Goal: Transaction & Acquisition: Obtain resource

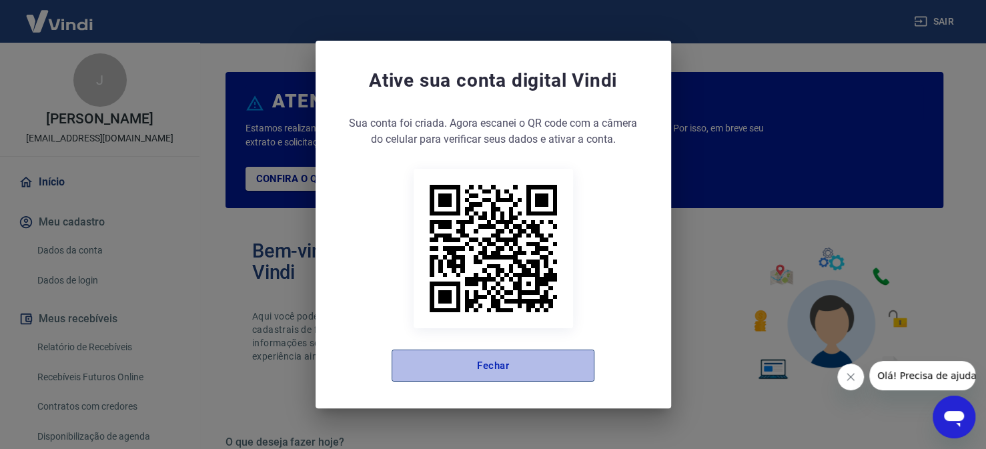
click at [430, 366] on button "Fechar" at bounding box center [493, 366] width 203 height 32
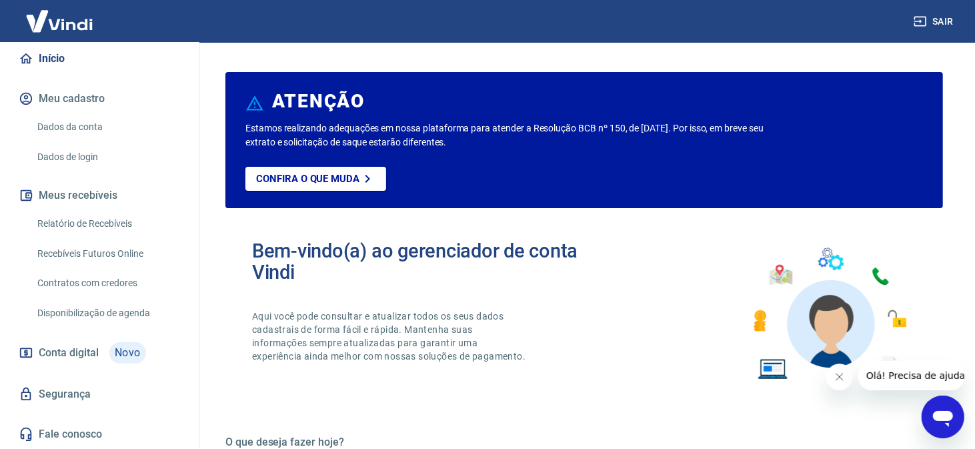
scroll to position [137, 0]
click at [133, 225] on link "Relatório de Recebíveis" at bounding box center [107, 223] width 151 height 27
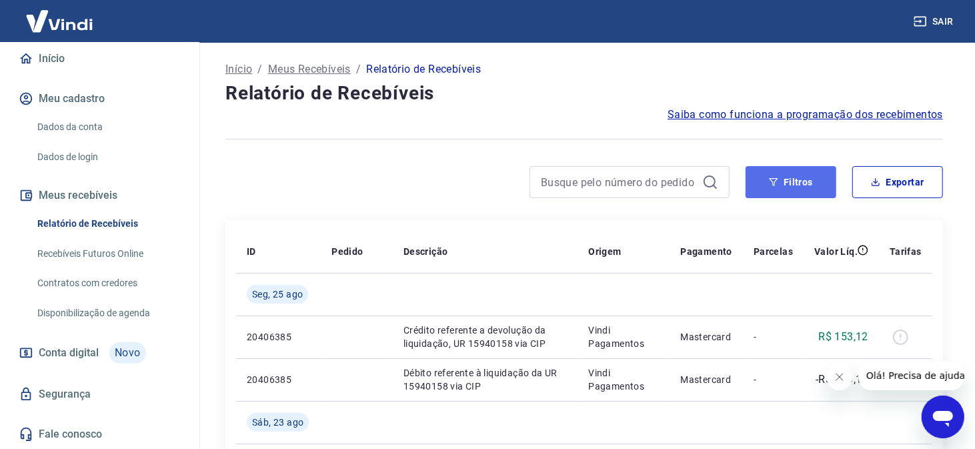
click at [807, 182] on button "Filtros" at bounding box center [791, 182] width 91 height 32
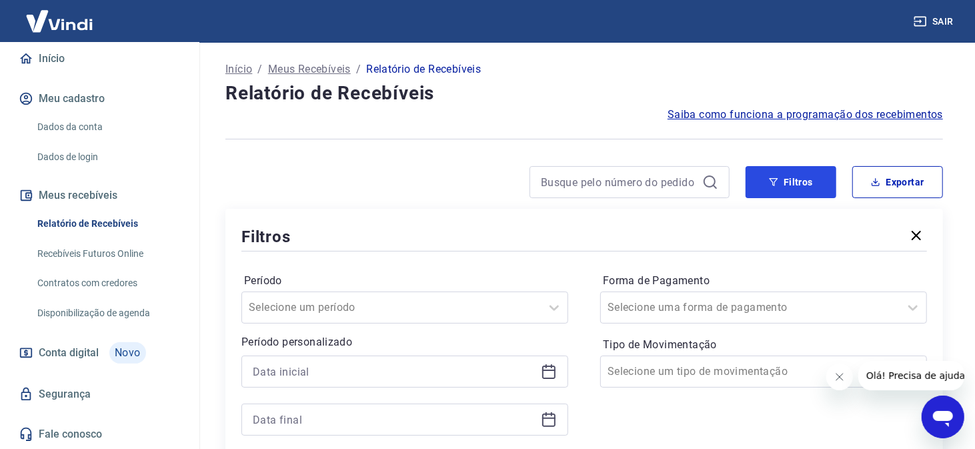
scroll to position [133, 0]
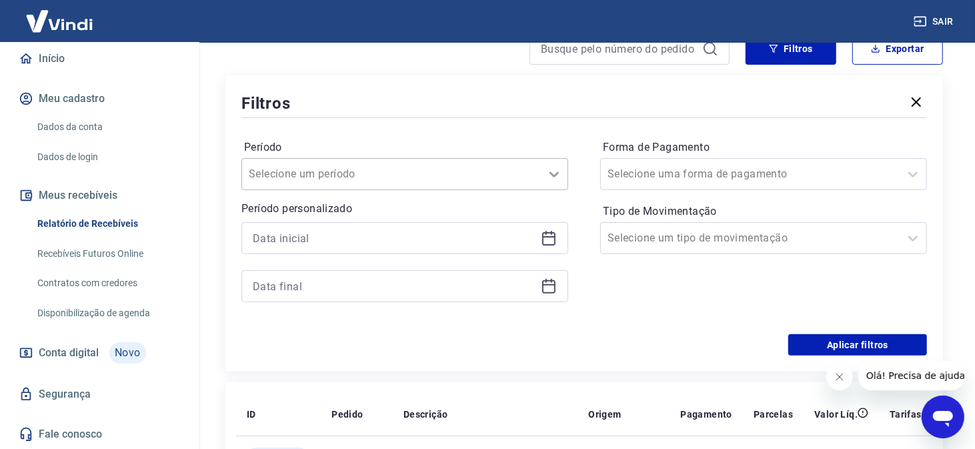
click at [556, 175] on icon at bounding box center [554, 174] width 9 height 5
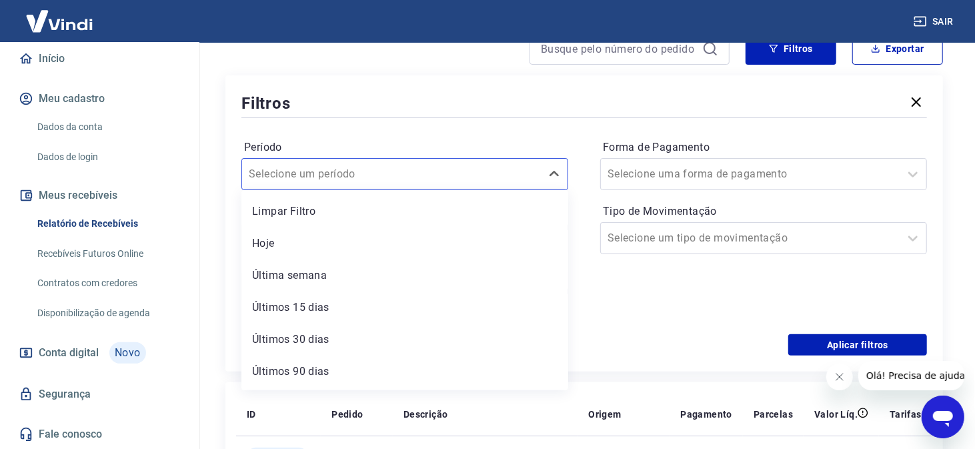
scroll to position [29, 0]
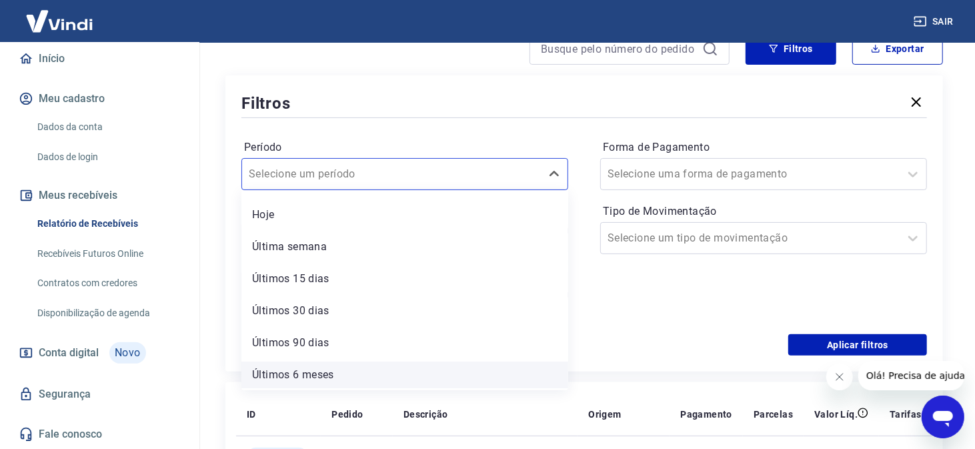
click at [330, 372] on div "Últimos 6 meses" at bounding box center [404, 375] width 327 height 27
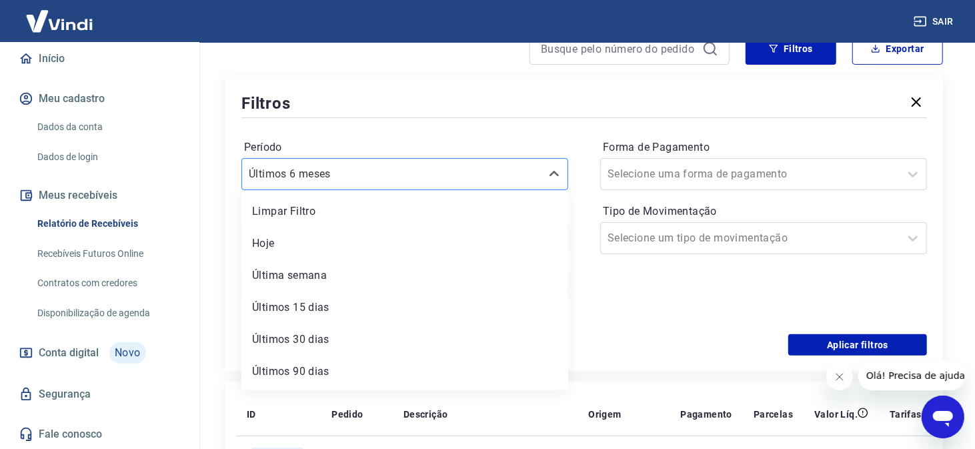
click at [494, 165] on div at bounding box center [392, 174] width 286 height 19
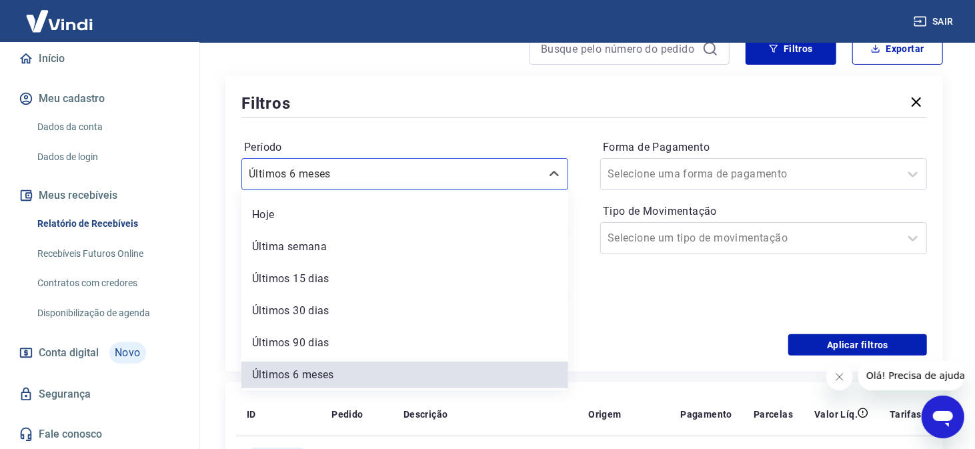
click at [394, 199] on div "Limpar Filtro Hoje Última semana Últimos 15 dias Últimos 30 dias Últimos 90 dia…" at bounding box center [404, 290] width 327 height 200
click at [386, 208] on div "Hoje" at bounding box center [404, 214] width 327 height 27
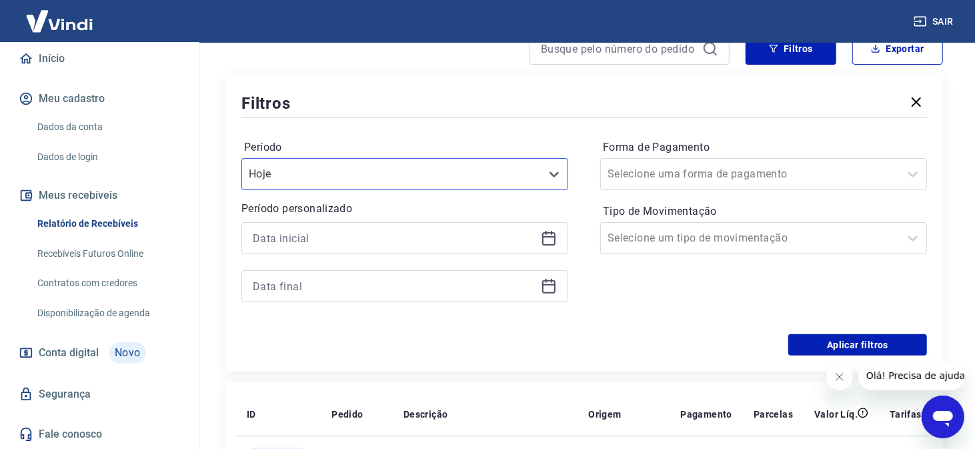
click at [491, 249] on div at bounding box center [404, 238] width 327 height 32
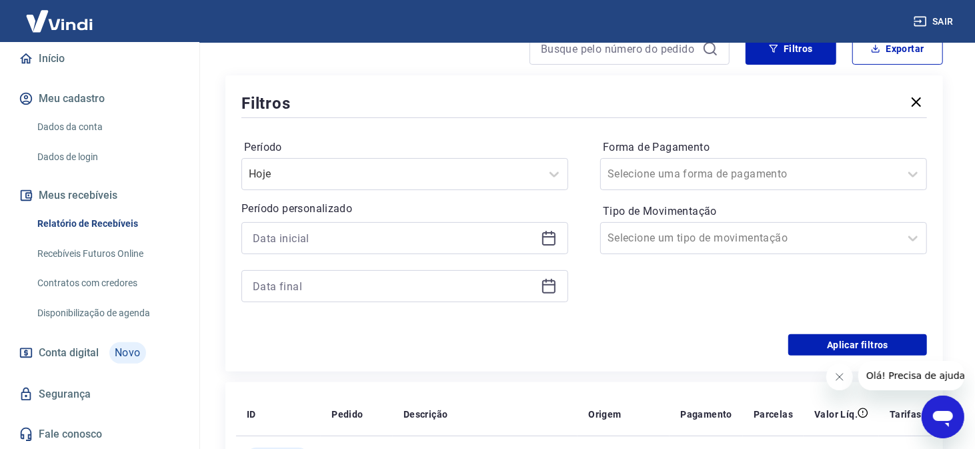
click at [538, 244] on div at bounding box center [404, 238] width 327 height 32
click at [544, 238] on icon at bounding box center [549, 238] width 16 height 16
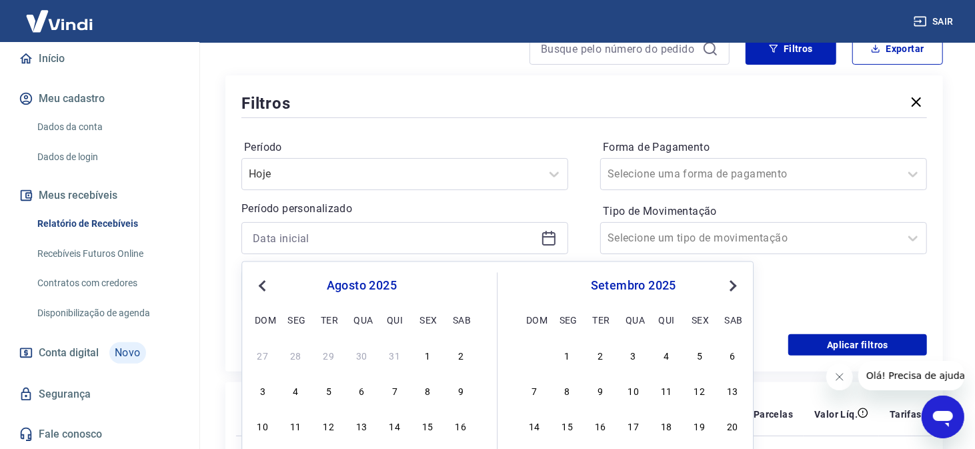
click at [257, 286] on button "Previous Month" at bounding box center [262, 286] width 16 height 16
click at [258, 286] on button "Previous Month" at bounding box center [262, 286] width 16 height 16
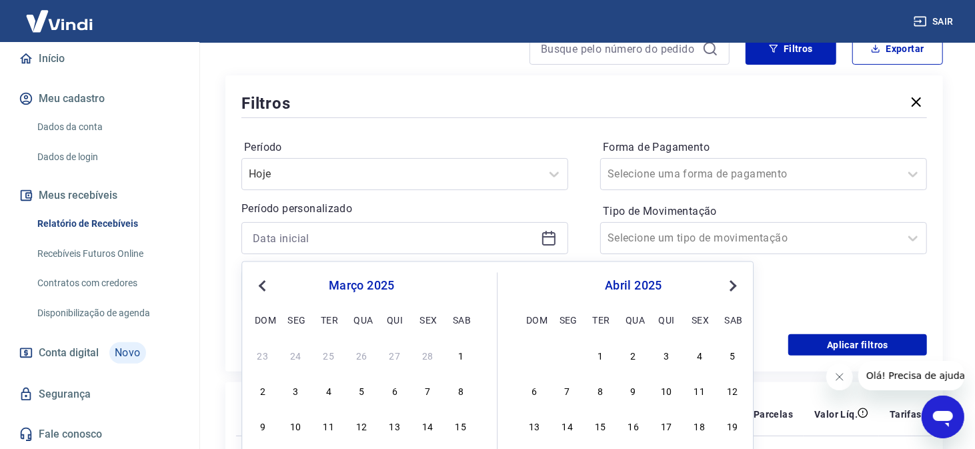
click at [258, 286] on button "Previous Month" at bounding box center [262, 286] width 16 height 16
click at [359, 360] on div "1" at bounding box center [362, 355] width 16 height 16
type input "[DATE]"
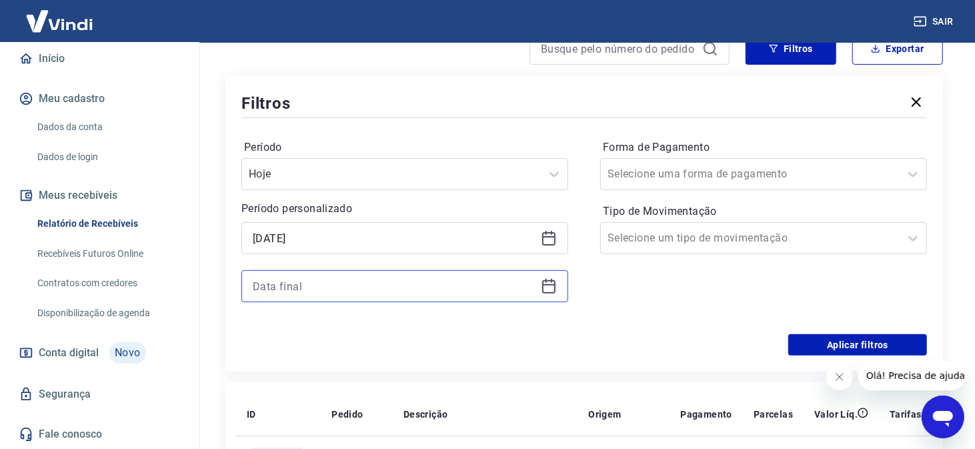
click at [468, 282] on input at bounding box center [394, 286] width 283 height 20
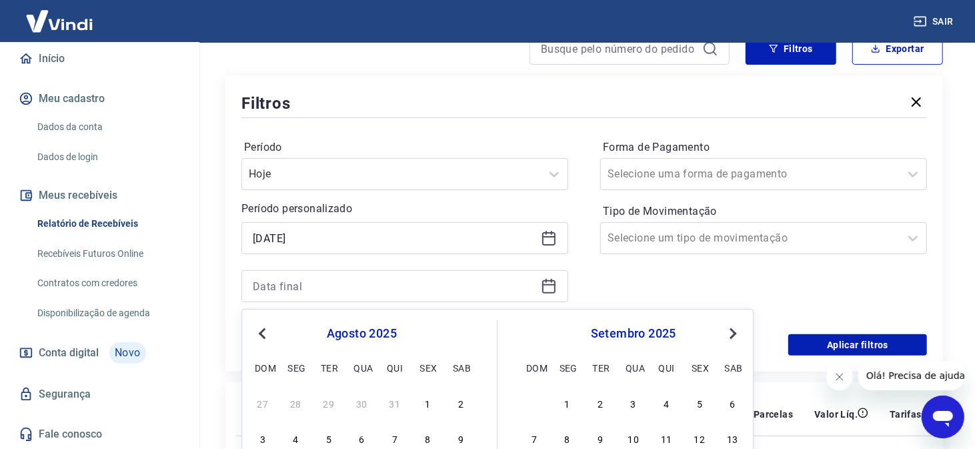
click at [264, 331] on span "Previous Month" at bounding box center [264, 333] width 0 height 15
click at [264, 330] on span "Previous Month" at bounding box center [264, 333] width 0 height 15
click at [259, 330] on button "Previous Month" at bounding box center [262, 334] width 16 height 16
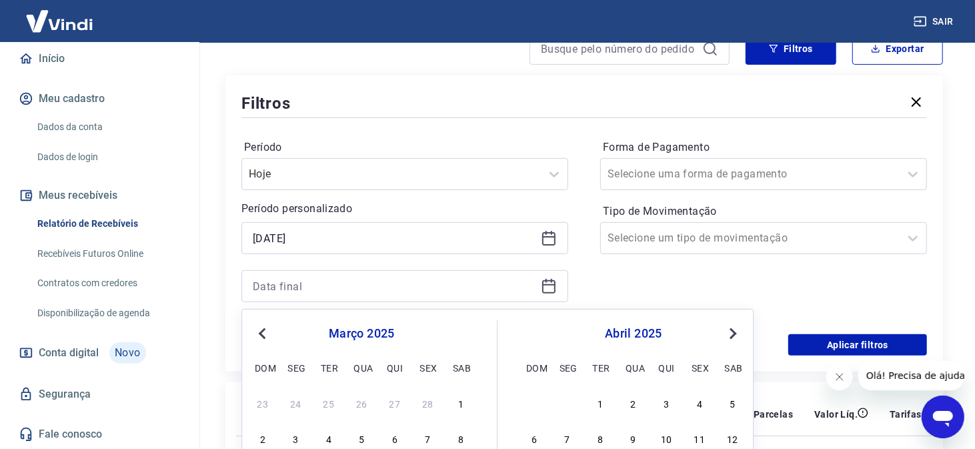
click at [259, 330] on button "Previous Month" at bounding box center [262, 334] width 16 height 16
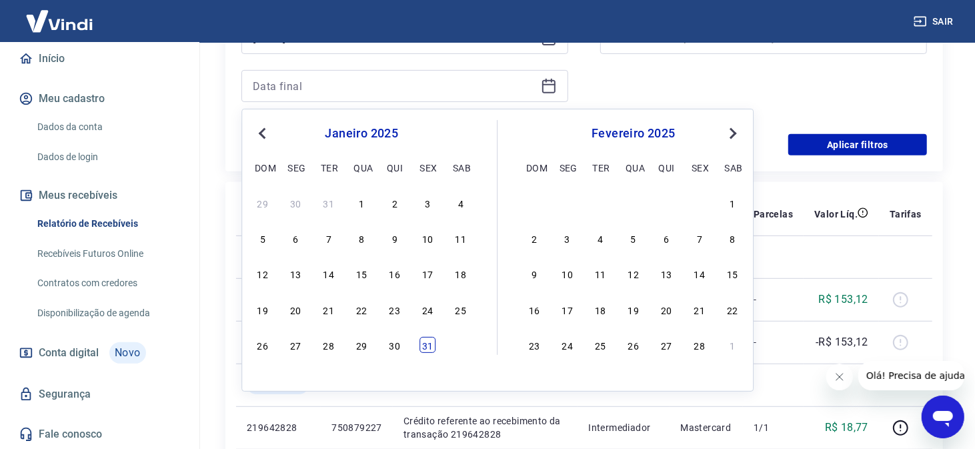
drag, startPoint x: 428, startPoint y: 352, endPoint x: 536, endPoint y: 270, distance: 136.1
click at [428, 352] on div "31" at bounding box center [428, 345] width 16 height 16
type input "[DATE]"
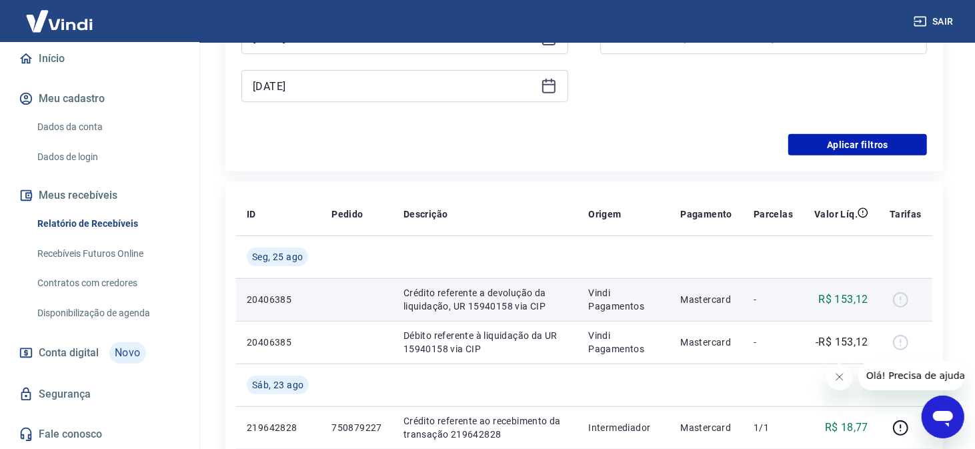
scroll to position [133, 0]
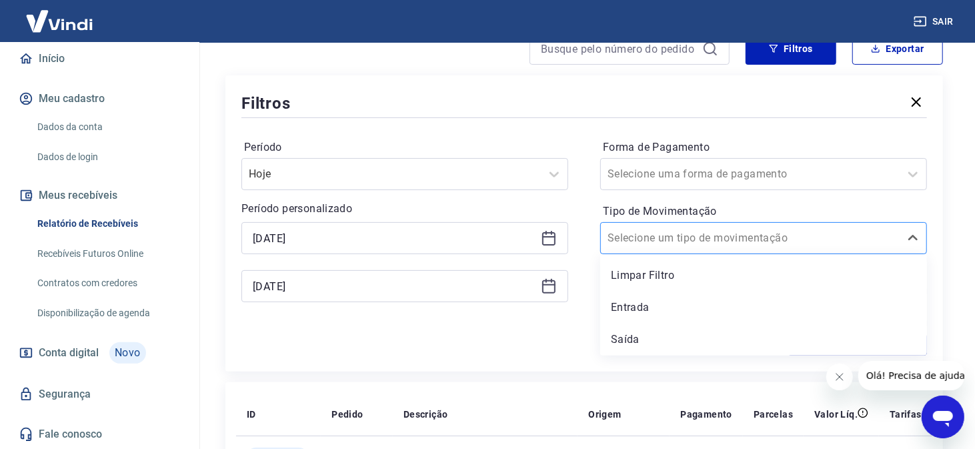
click at [734, 246] on div at bounding box center [751, 238] width 286 height 19
click at [531, 346] on div "Aplicar filtros" at bounding box center [584, 344] width 686 height 21
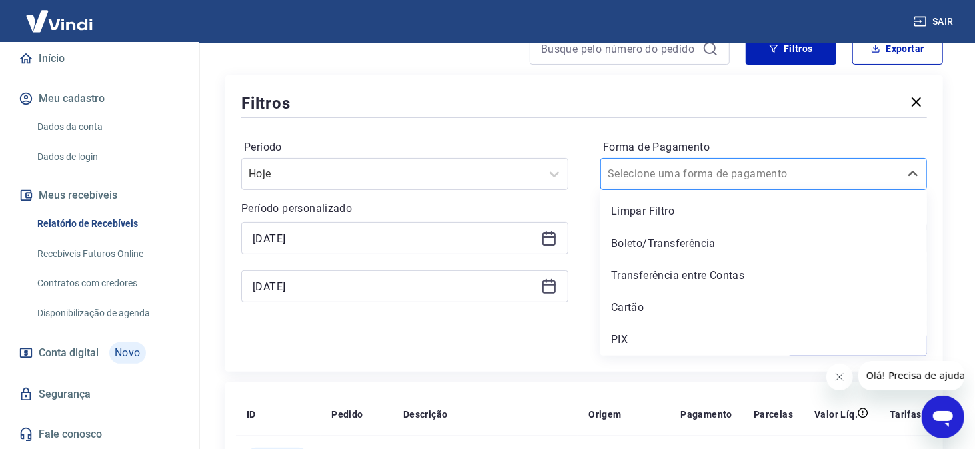
click at [674, 180] on input "Forma de Pagamento" at bounding box center [675, 174] width 135 height 16
click at [643, 306] on div "Cartão" at bounding box center [763, 307] width 327 height 27
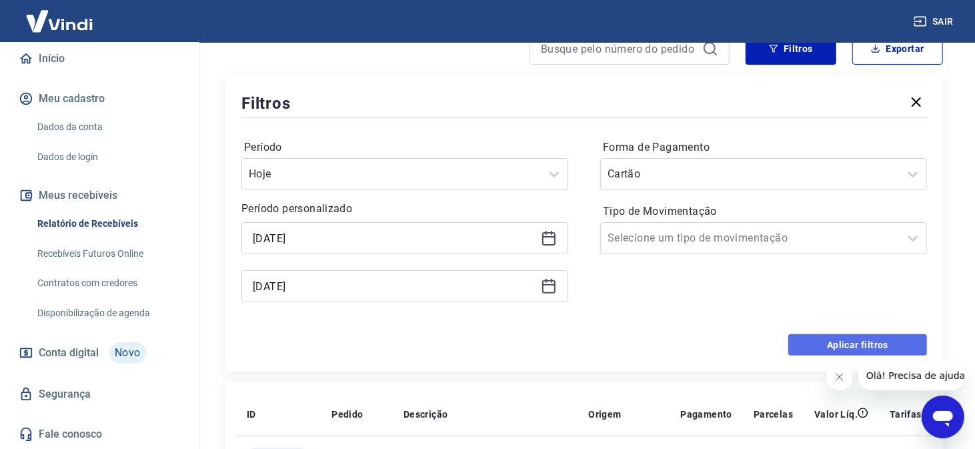
drag, startPoint x: 862, startPoint y: 348, endPoint x: 738, endPoint y: 292, distance: 135.9
click at [862, 347] on button "Aplicar filtros" at bounding box center [857, 344] width 139 height 21
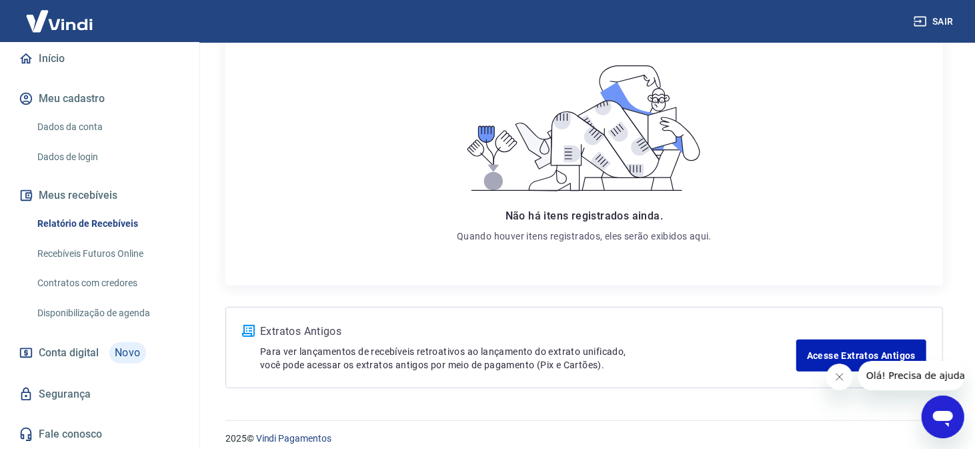
scroll to position [213, 0]
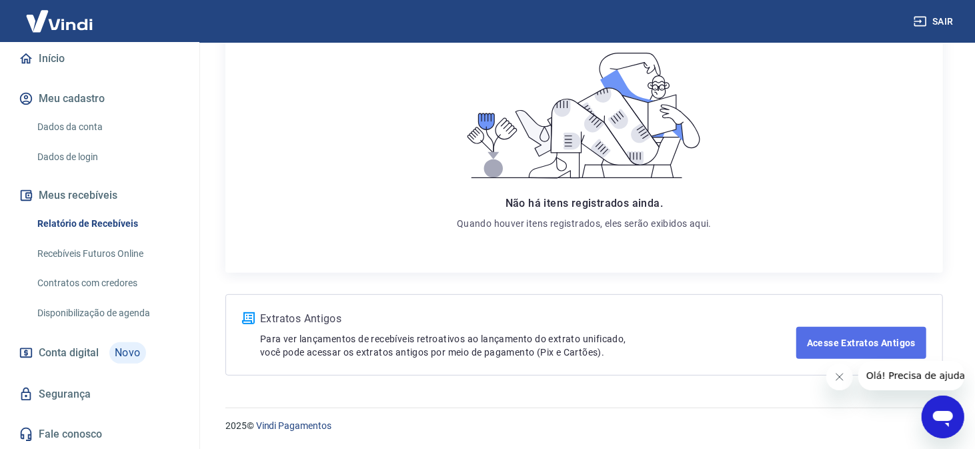
click at [839, 328] on link "Acesse Extratos Antigos" at bounding box center [862, 343] width 130 height 32
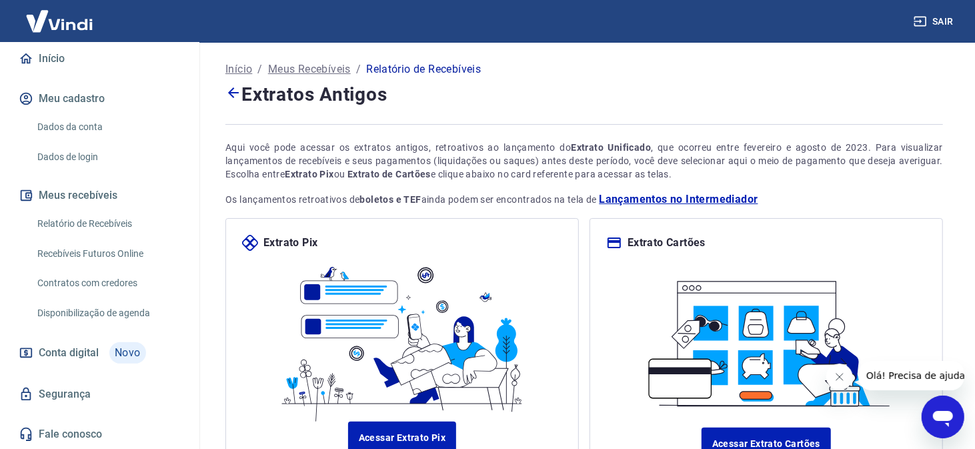
scroll to position [120, 0]
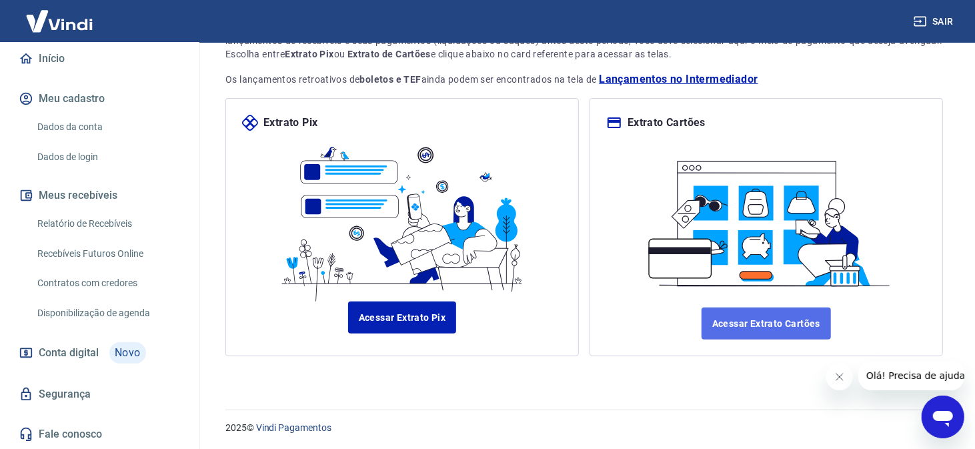
click at [767, 322] on link "Acessar Extrato Cartões" at bounding box center [766, 324] width 129 height 32
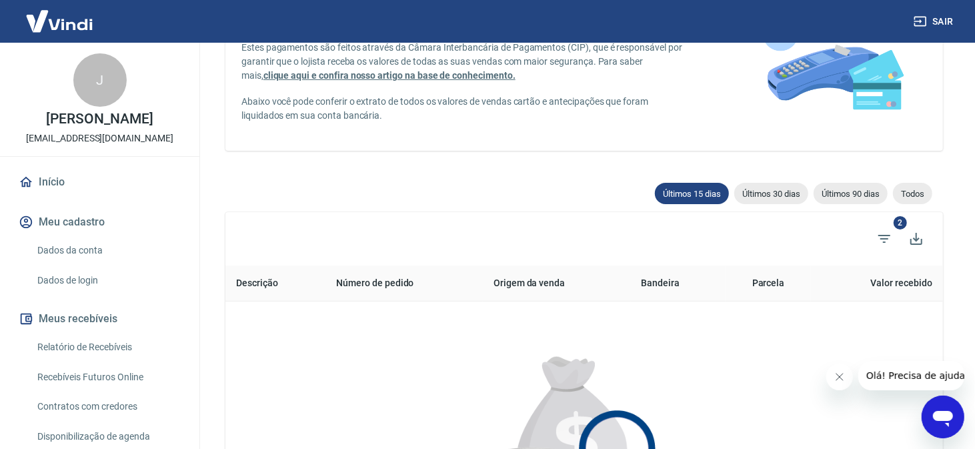
scroll to position [67, 0]
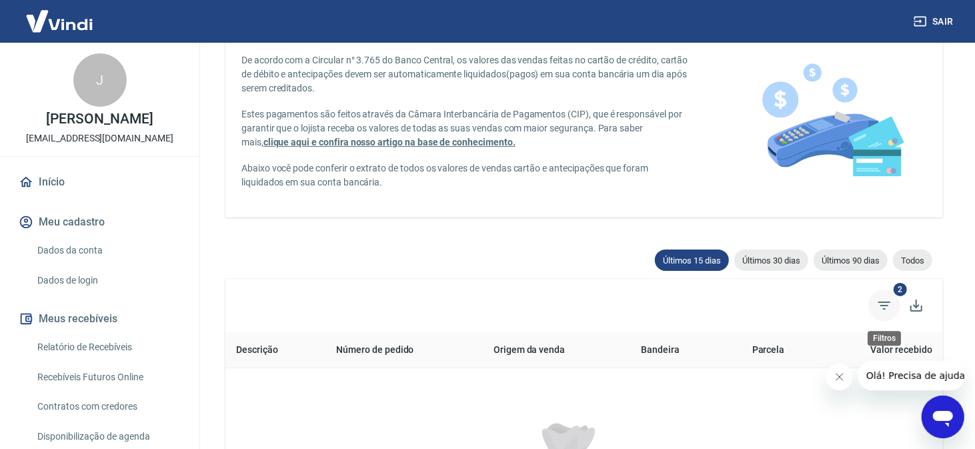
click at [889, 300] on icon "Filtros" at bounding box center [885, 306] width 16 height 16
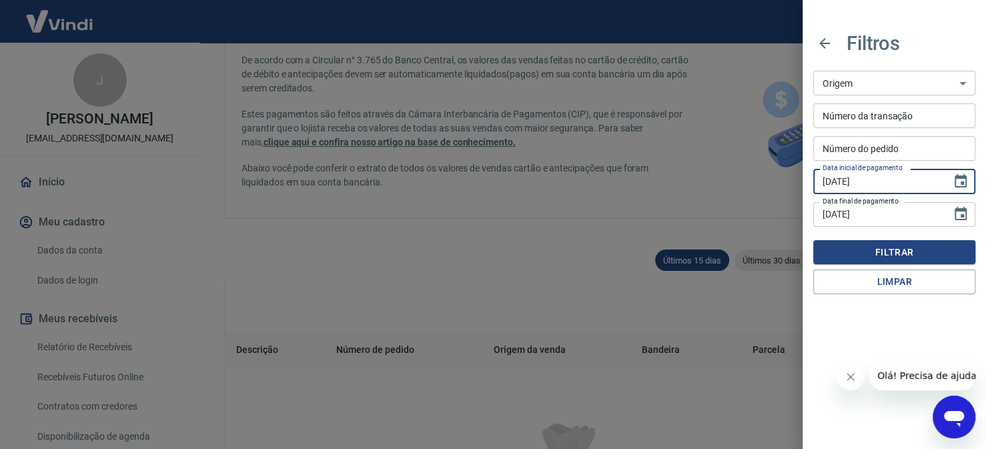
drag, startPoint x: 873, startPoint y: 186, endPoint x: 767, endPoint y: 171, distance: 107.2
click at [767, 171] on div "Filtros Origem Maquininha Intermediador Origem Número da transação Número da tr…" at bounding box center [493, 224] width 986 height 449
drag, startPoint x: 884, startPoint y: 188, endPoint x: 805, endPoint y: 167, distance: 81.6
click at [805, 167] on div "Filtros Origem Maquininha Intermediador Origem Número da transação Número da tr…" at bounding box center [894, 152] width 183 height 305
click at [880, 183] on input "[DATE]" at bounding box center [877, 181] width 129 height 25
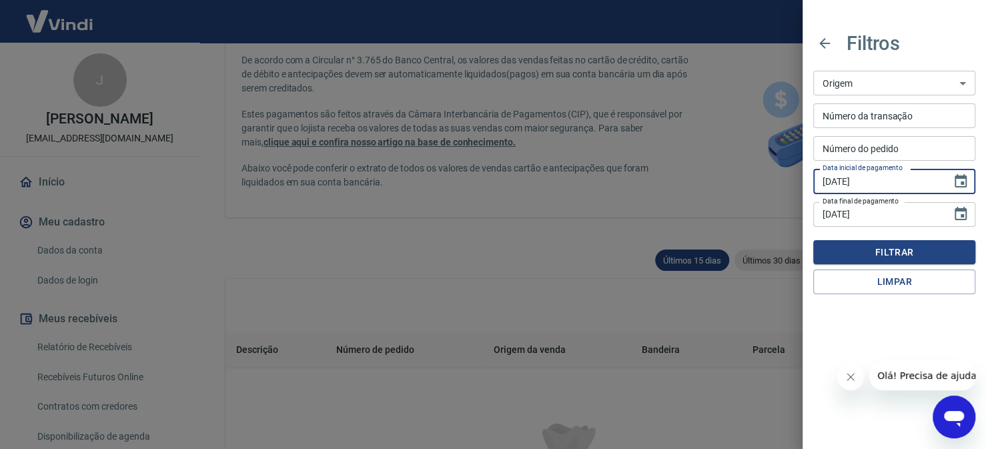
type input "[DATE]"
click at [889, 209] on input "[DATE]" at bounding box center [877, 214] width 129 height 25
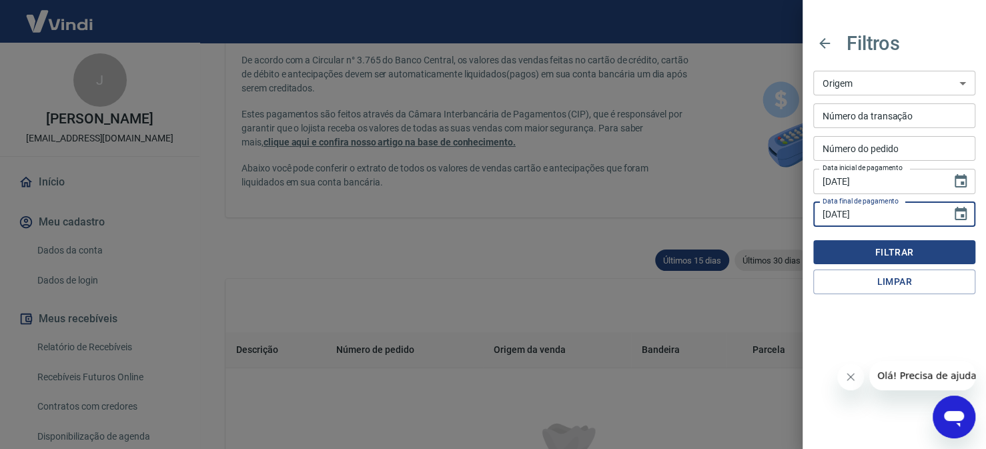
type input "[DATE]"
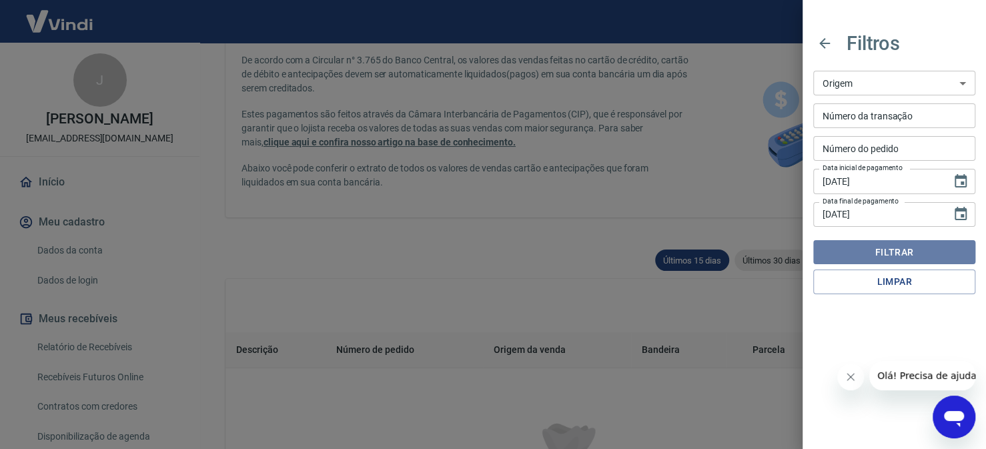
click at [914, 259] on button "Filtrar" at bounding box center [894, 252] width 162 height 25
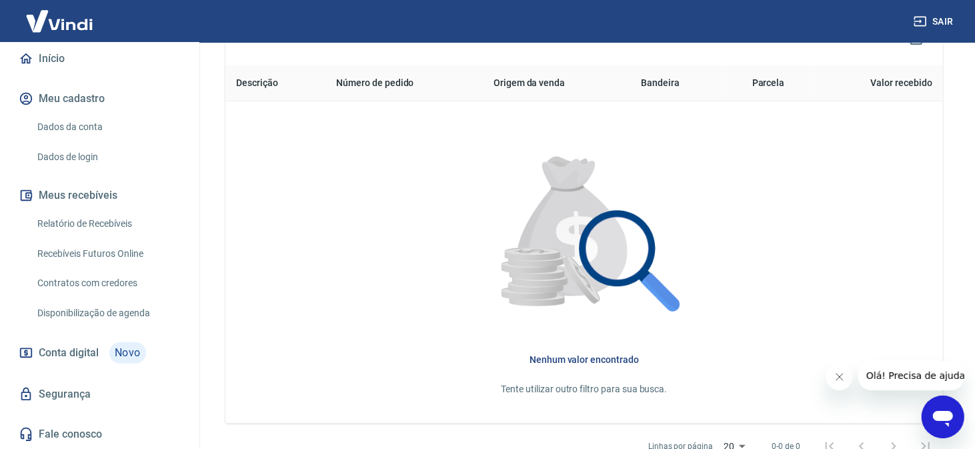
scroll to position [137, 0]
click at [87, 221] on link "Relatório de Recebíveis" at bounding box center [107, 223] width 151 height 27
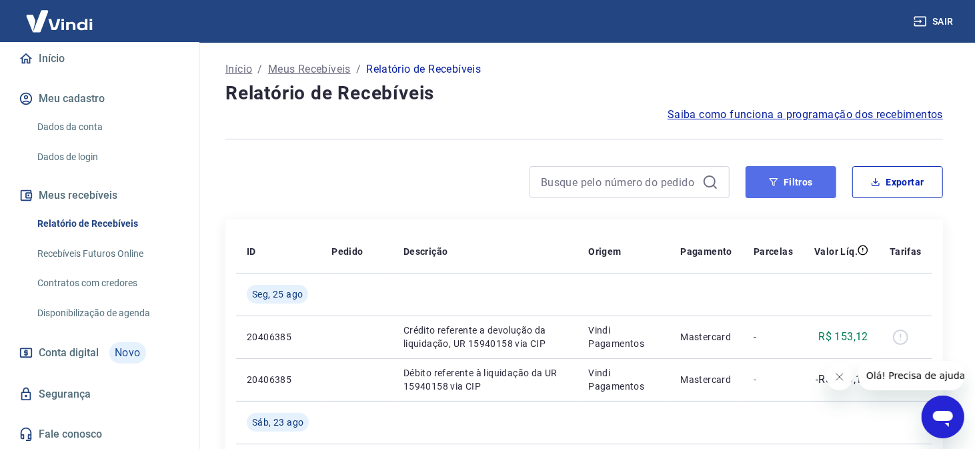
click at [796, 185] on button "Filtros" at bounding box center [791, 182] width 91 height 32
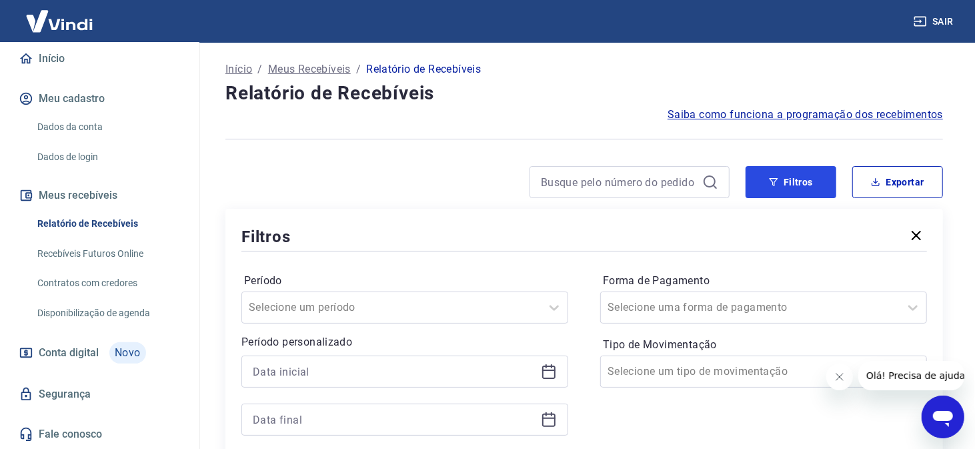
scroll to position [67, 0]
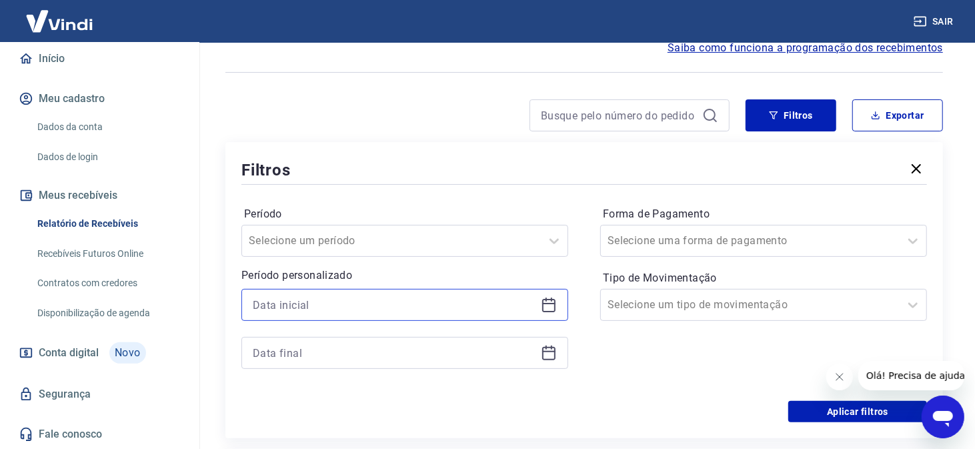
click at [361, 305] on input at bounding box center [394, 305] width 283 height 20
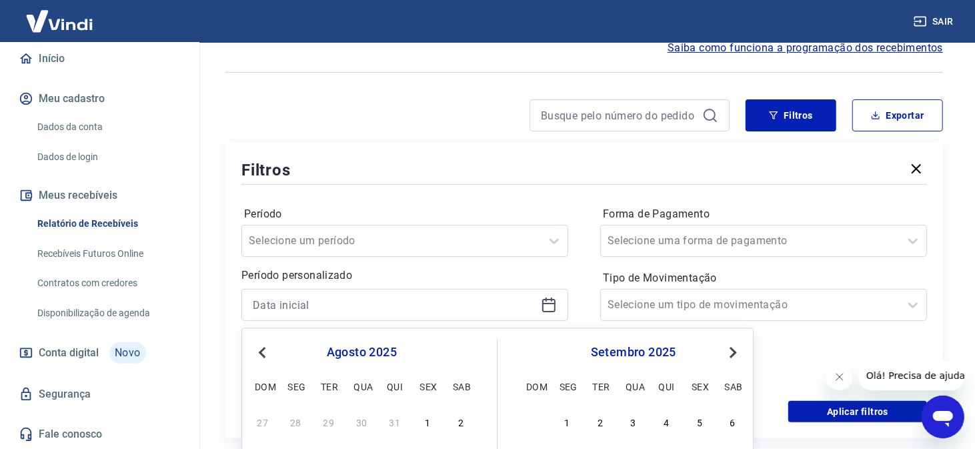
click at [269, 346] on button "Previous Month" at bounding box center [262, 353] width 16 height 16
click at [268, 346] on button "Previous Month" at bounding box center [262, 353] width 16 height 16
click at [255, 426] on div "1" at bounding box center [263, 422] width 16 height 16
type input "[DATE]"
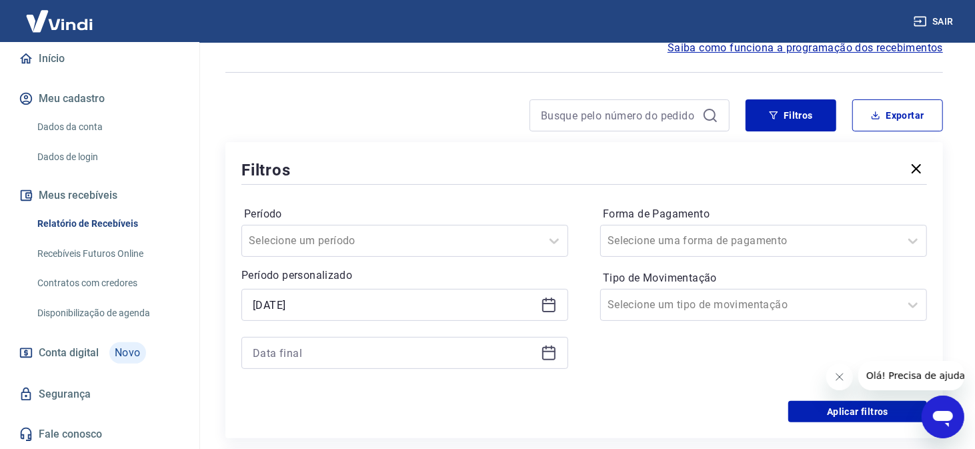
scroll to position [200, 0]
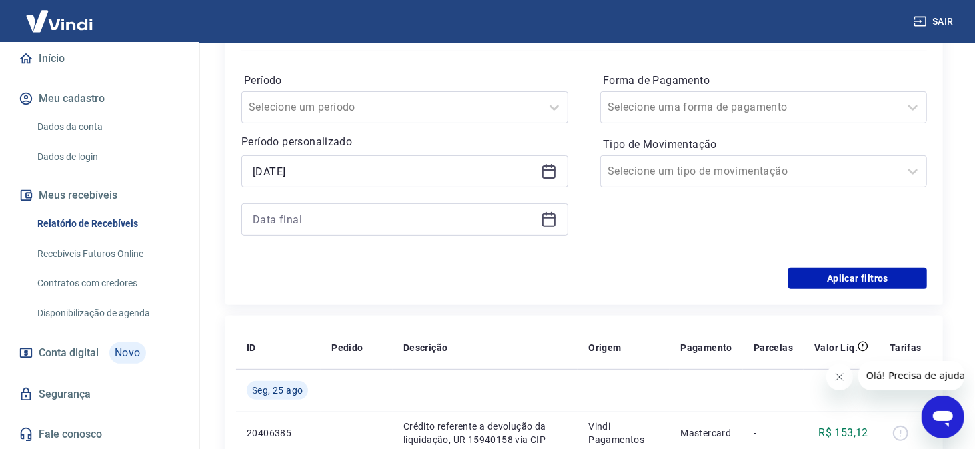
click at [545, 219] on icon at bounding box center [549, 219] width 16 height 16
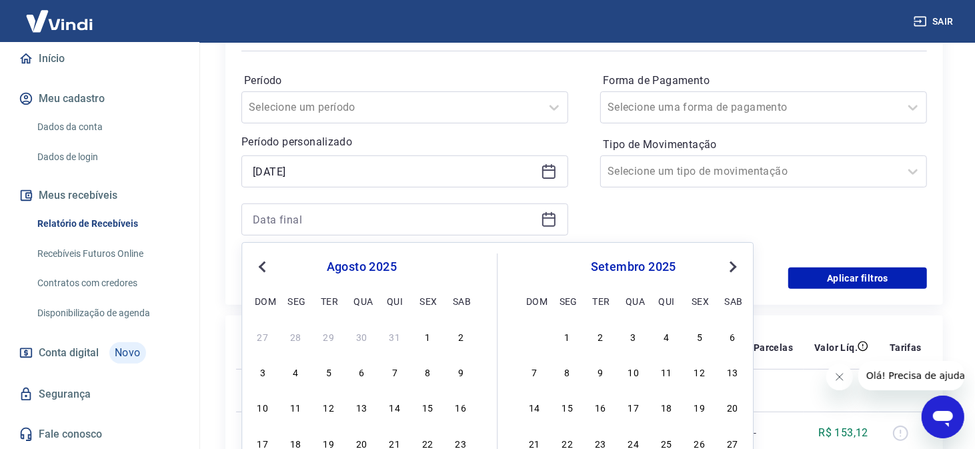
click at [264, 265] on span "Previous Month" at bounding box center [264, 266] width 0 height 15
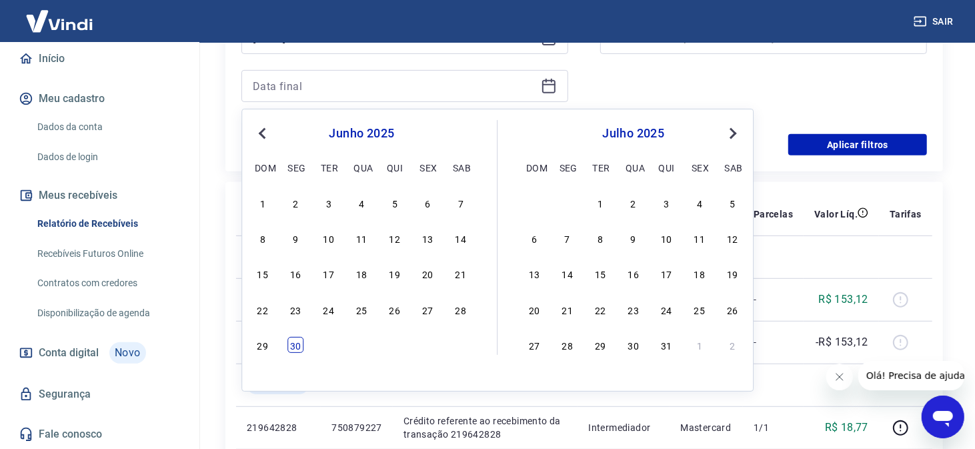
click at [301, 340] on div "30" at bounding box center [296, 345] width 16 height 16
type input "[DATE]"
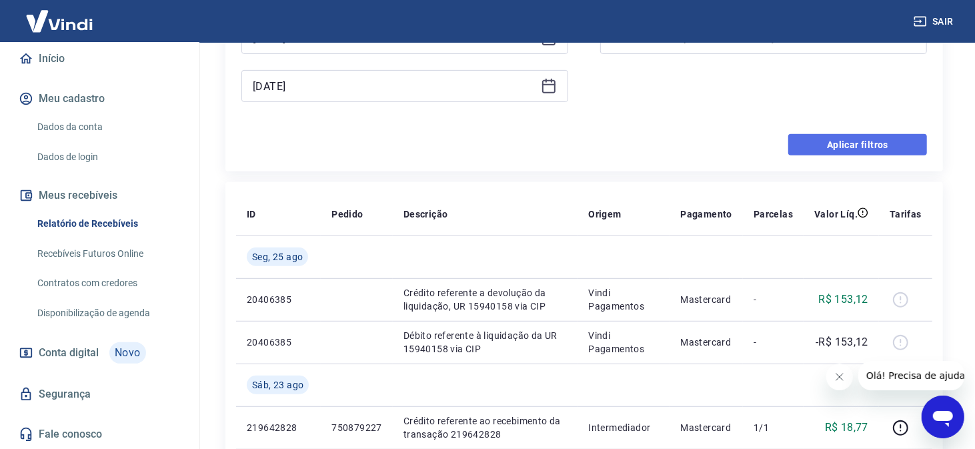
click at [878, 148] on button "Aplicar filtros" at bounding box center [857, 144] width 139 height 21
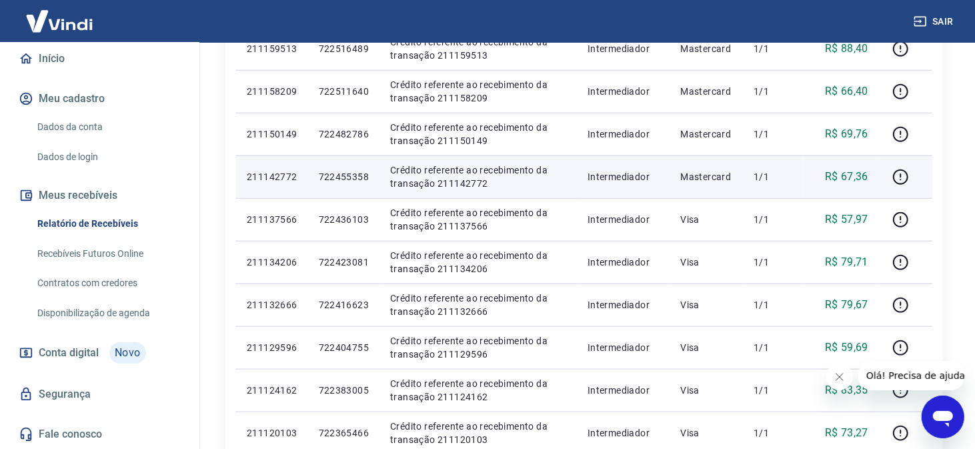
scroll to position [1001, 0]
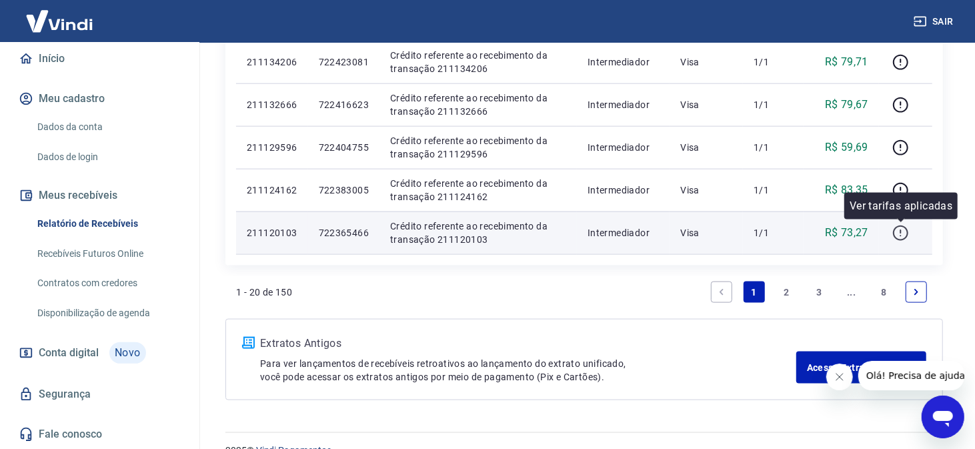
click at [899, 232] on icon "button" at bounding box center [901, 233] width 17 height 17
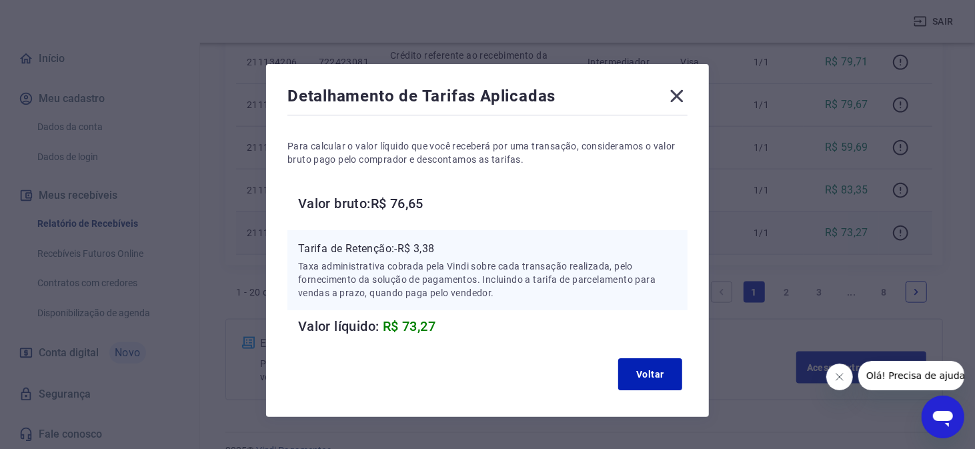
click at [680, 99] on icon at bounding box center [677, 96] width 13 height 13
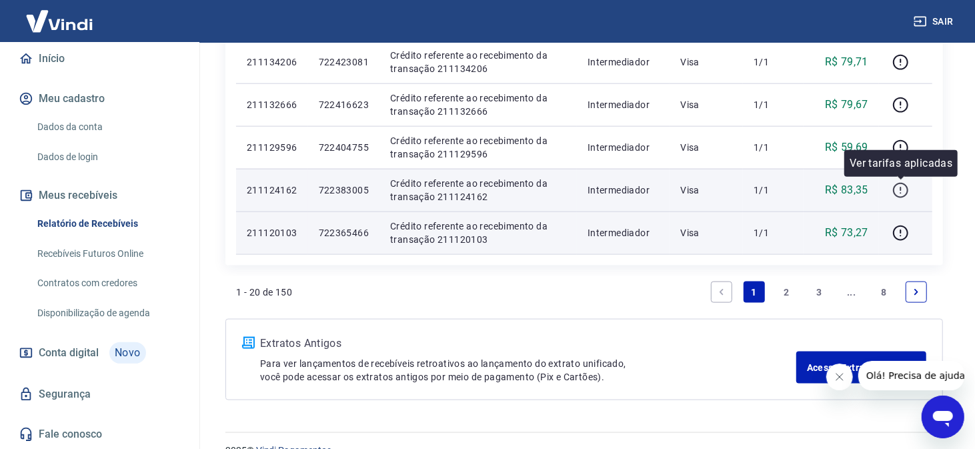
click at [899, 188] on icon "button" at bounding box center [901, 190] width 17 height 17
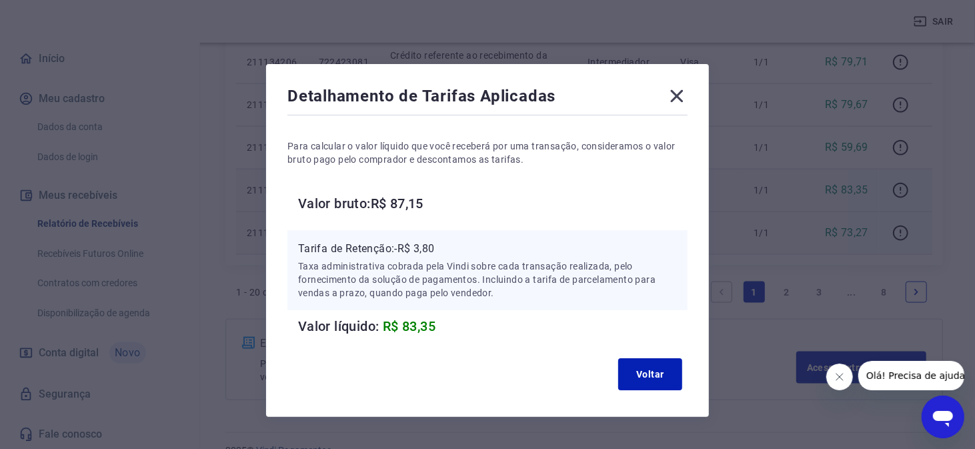
click at [671, 97] on icon at bounding box center [676, 95] width 21 height 21
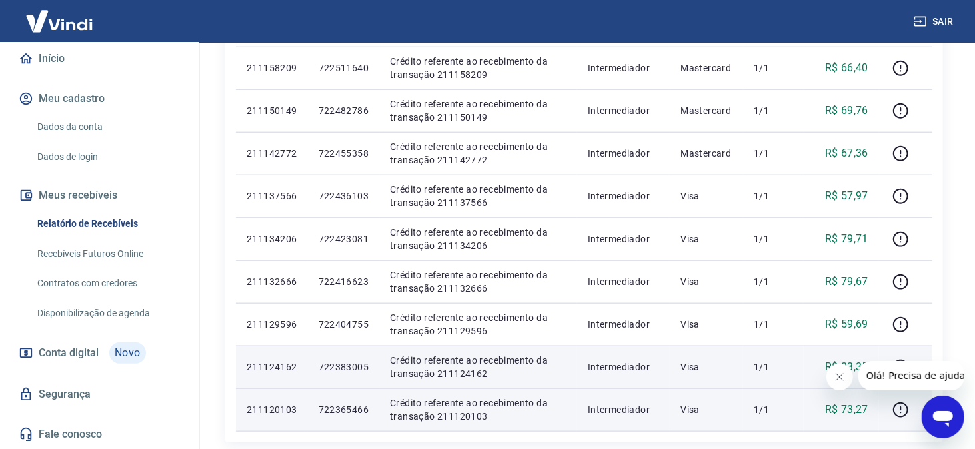
scroll to position [1024, 0]
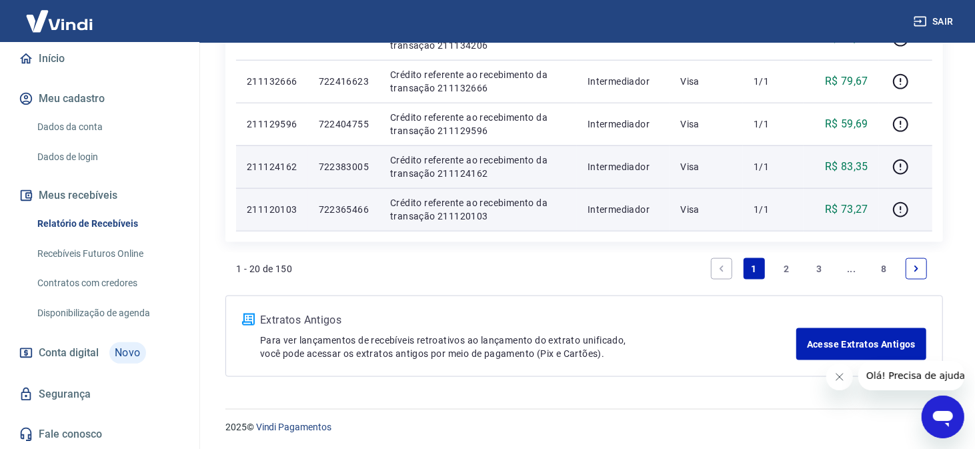
drag, startPoint x: 784, startPoint y: 265, endPoint x: 810, endPoint y: 246, distance: 32.0
click at [784, 264] on link "2" at bounding box center [786, 268] width 21 height 21
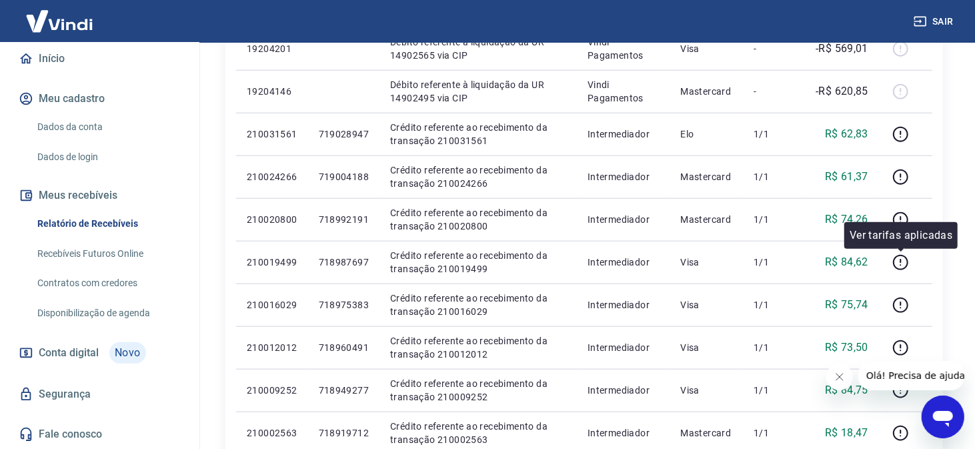
scroll to position [934, 0]
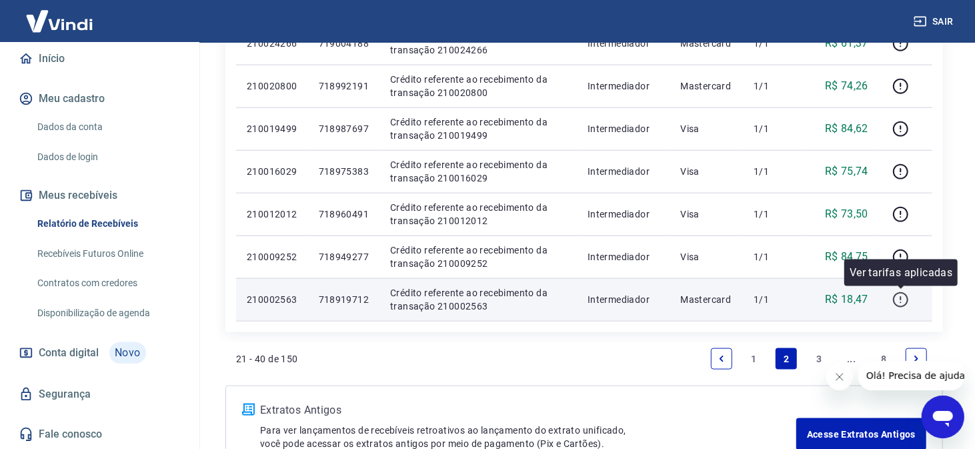
click at [903, 302] on icon "button" at bounding box center [901, 300] width 17 height 17
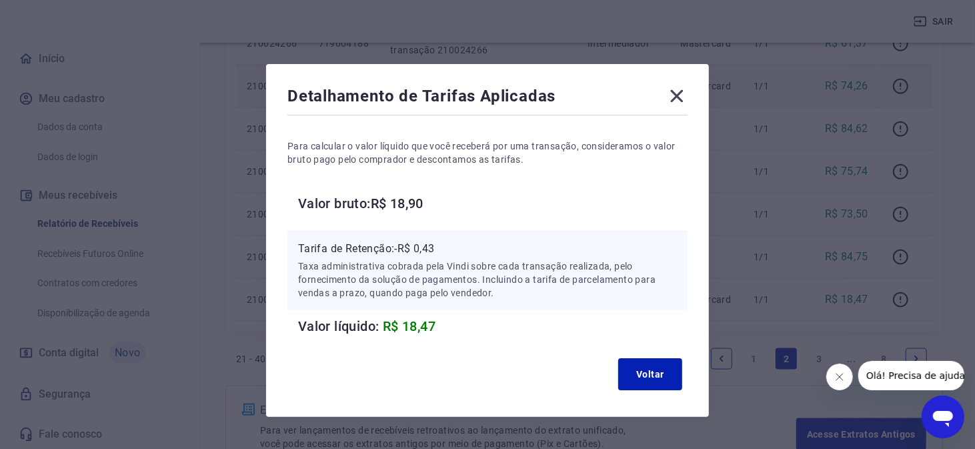
click at [674, 99] on icon at bounding box center [677, 96] width 13 height 13
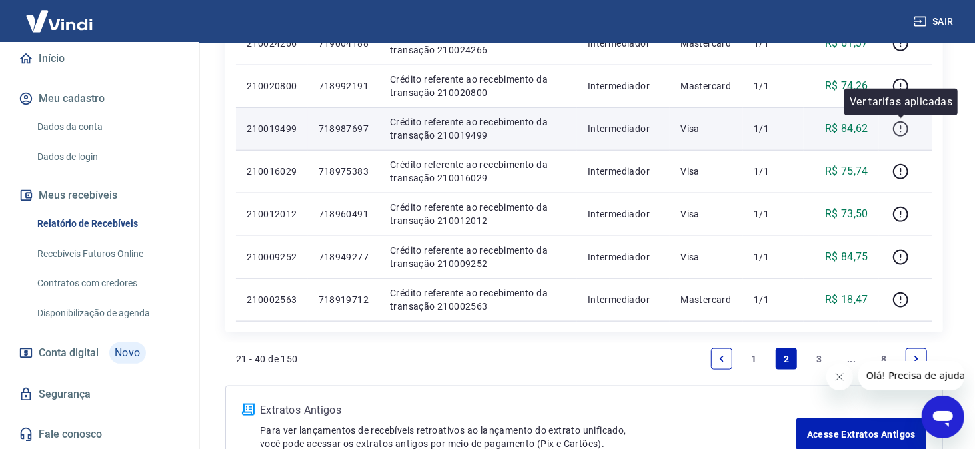
click at [899, 126] on icon "button" at bounding box center [901, 129] width 17 height 17
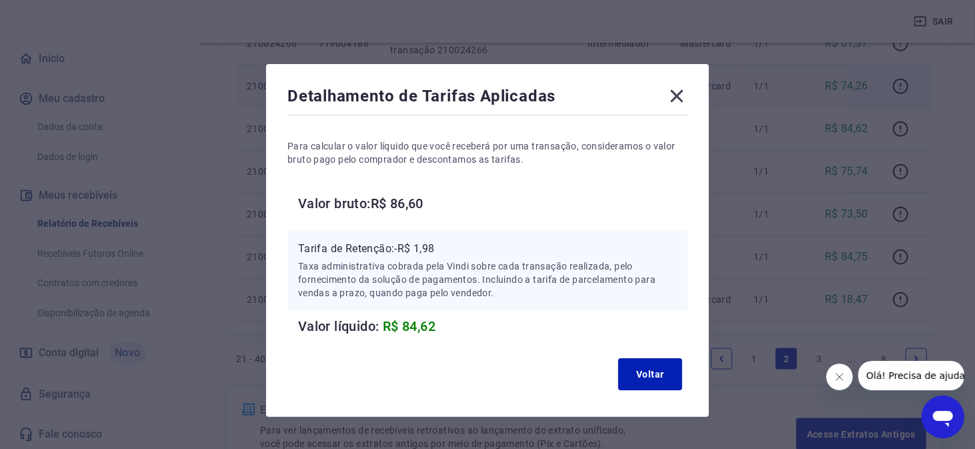
click at [675, 88] on icon at bounding box center [676, 95] width 21 height 21
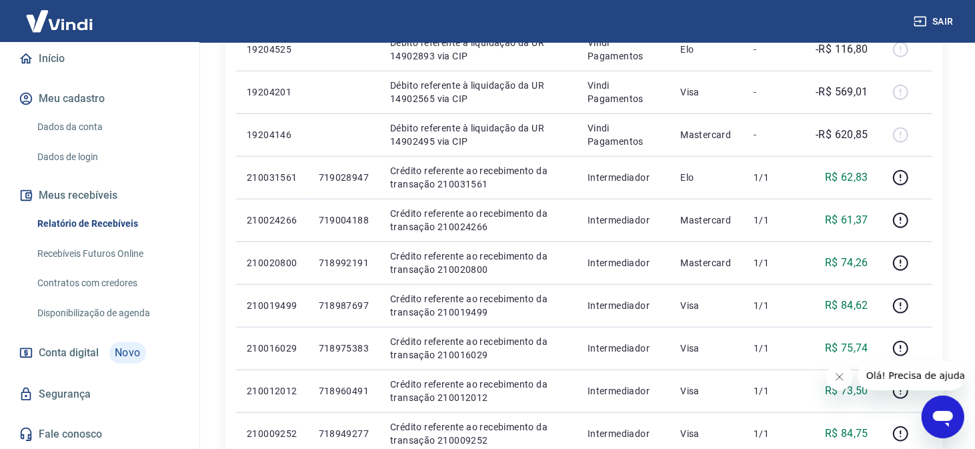
scroll to position [1024, 0]
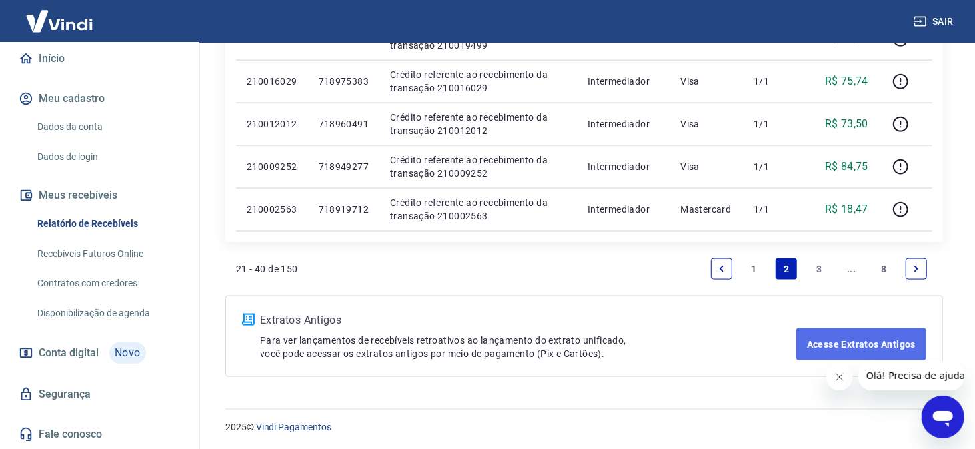
click at [827, 346] on link "Acesse Extratos Antigos" at bounding box center [862, 344] width 130 height 32
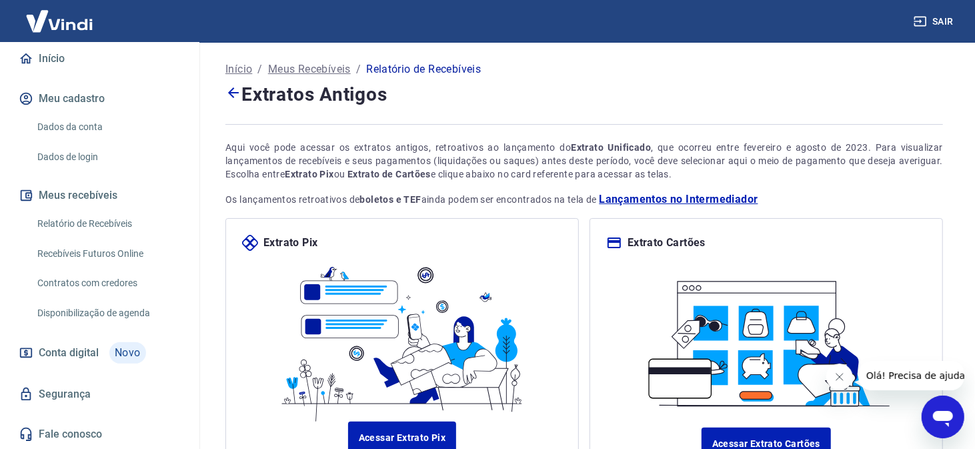
scroll to position [120, 0]
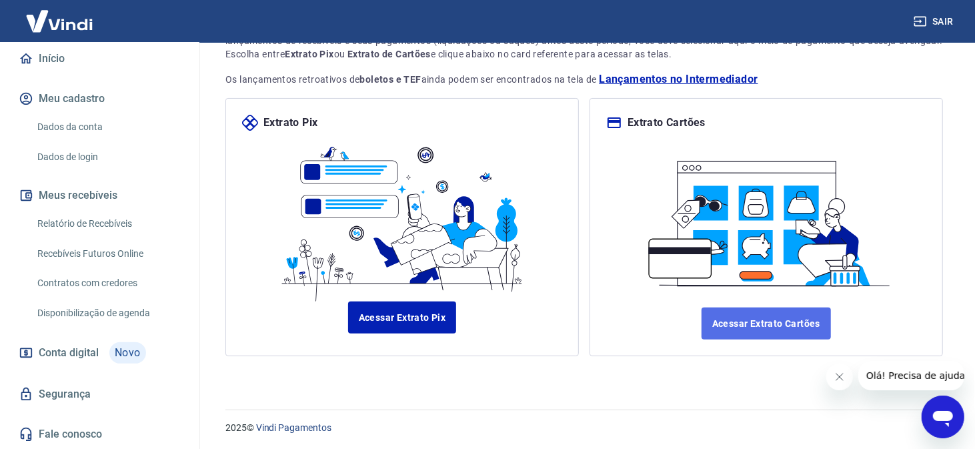
click at [756, 312] on link "Acessar Extrato Cartões" at bounding box center [766, 324] width 129 height 32
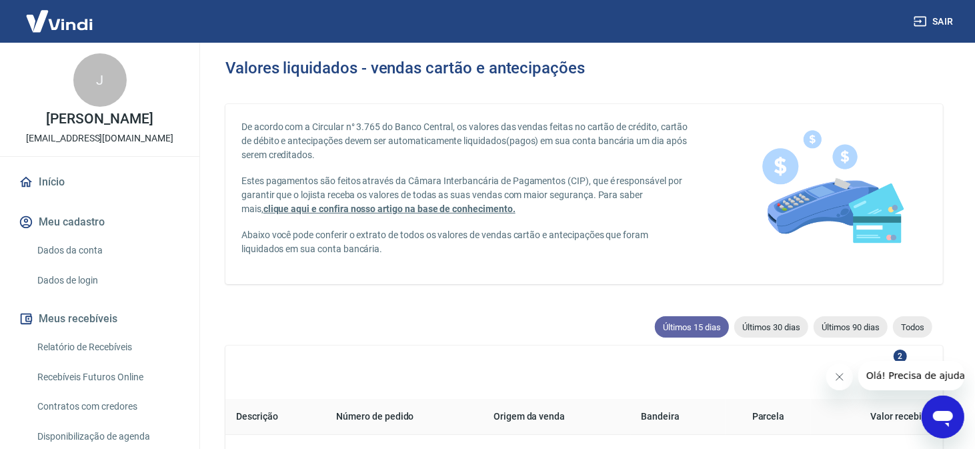
click at [694, 328] on span "Últimos 15 dias" at bounding box center [692, 327] width 74 height 10
click at [782, 323] on span "Últimos 30 dias" at bounding box center [771, 327] width 74 height 10
type input "27/07/2025"
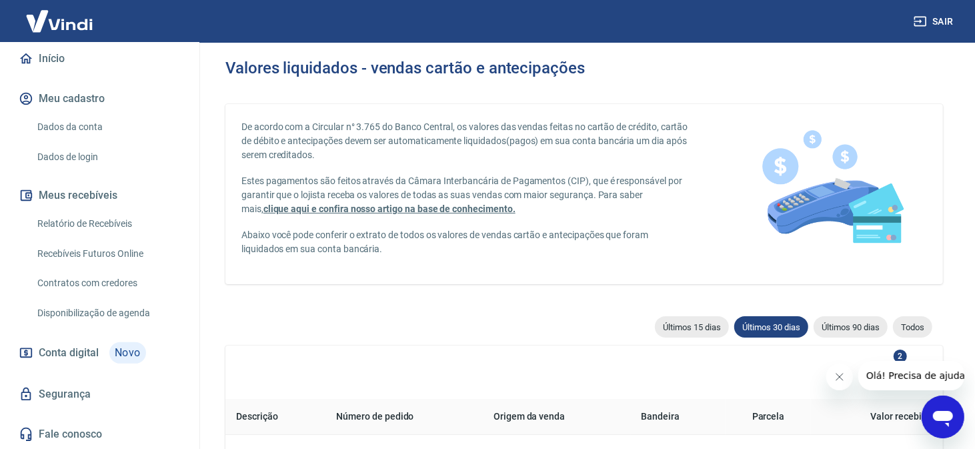
click at [91, 224] on link "Relatório de Recebíveis" at bounding box center [107, 223] width 151 height 27
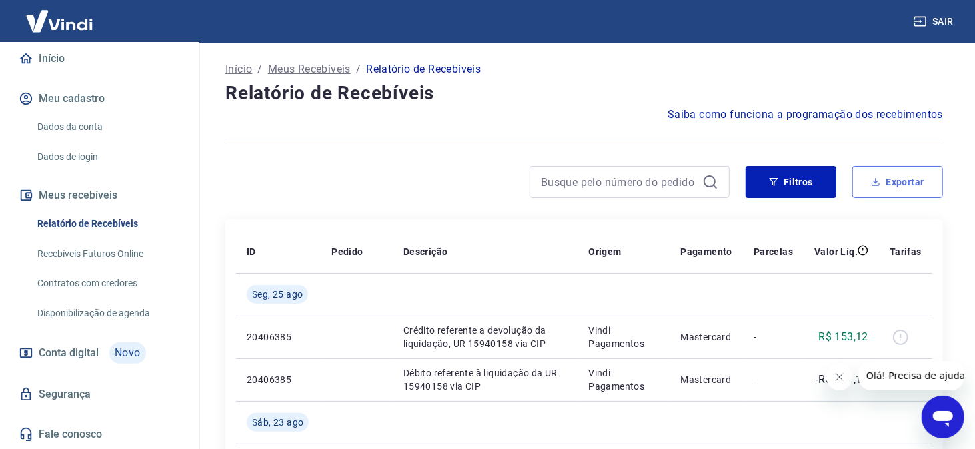
click at [904, 182] on button "Exportar" at bounding box center [898, 182] width 91 height 32
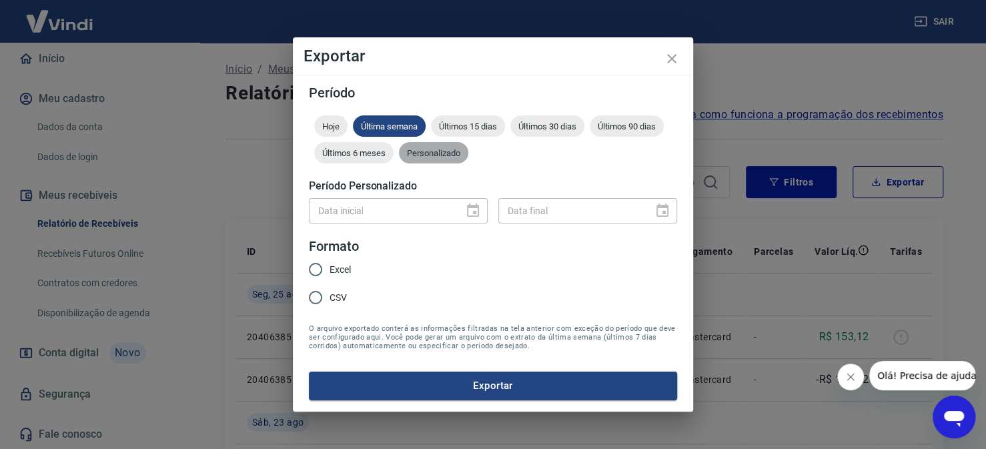
click at [428, 157] on span "Personalizado" at bounding box center [433, 153] width 69 height 10
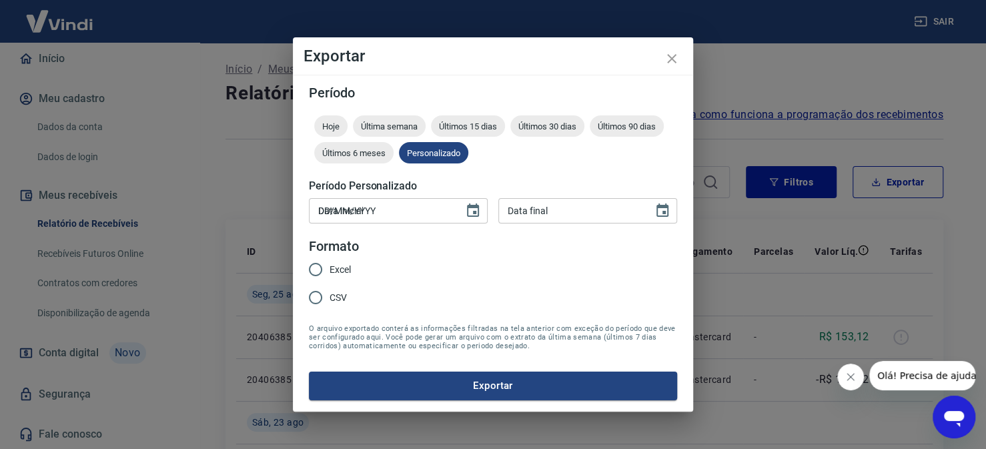
click at [400, 206] on input "DD/MM/YYYY" at bounding box center [381, 210] width 145 height 25
type input "[DATE]"
type input "31/01/0005"
click at [320, 272] on input "Excel" at bounding box center [316, 269] width 28 height 28
radio input "true"
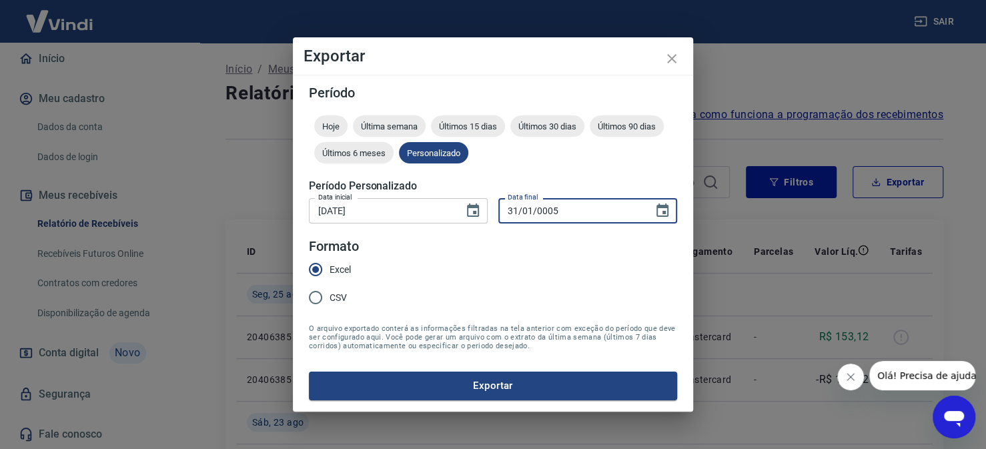
click at [571, 210] on input "31/01/0005" at bounding box center [570, 210] width 145 height 25
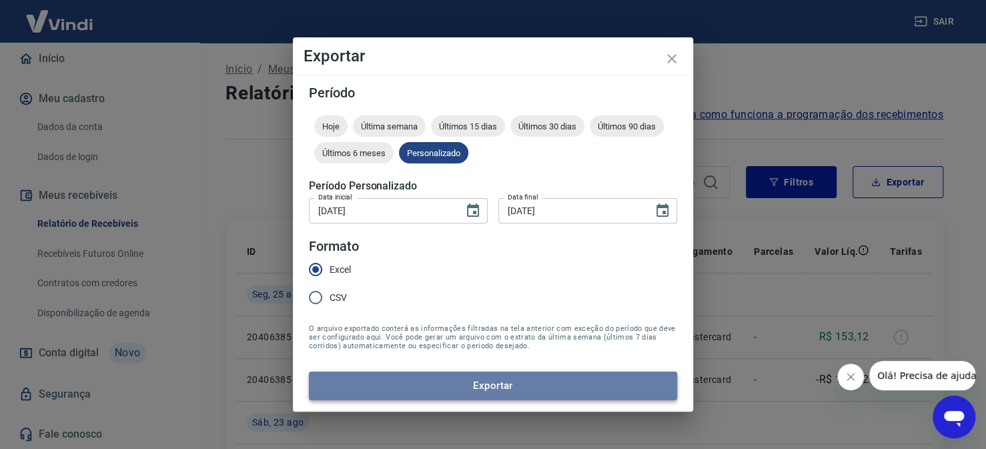
click at [491, 387] on button "Exportar" at bounding box center [493, 386] width 368 height 28
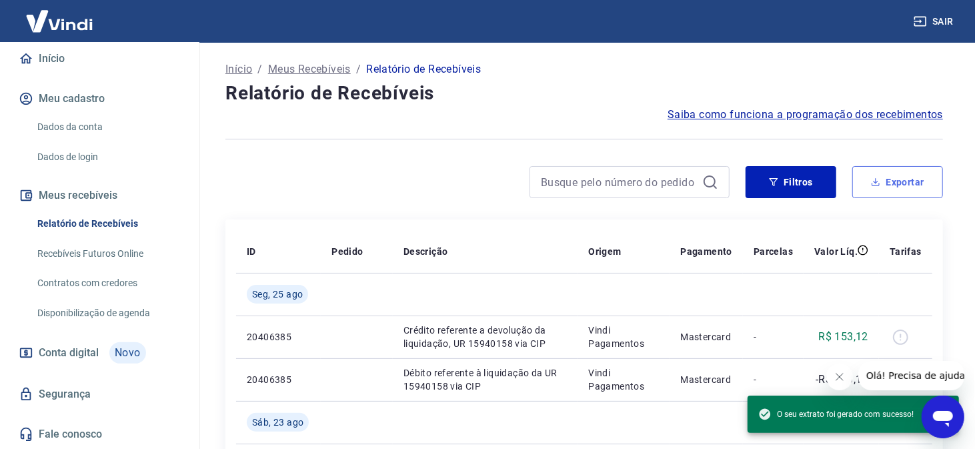
click at [893, 186] on button "Exportar" at bounding box center [898, 182] width 91 height 32
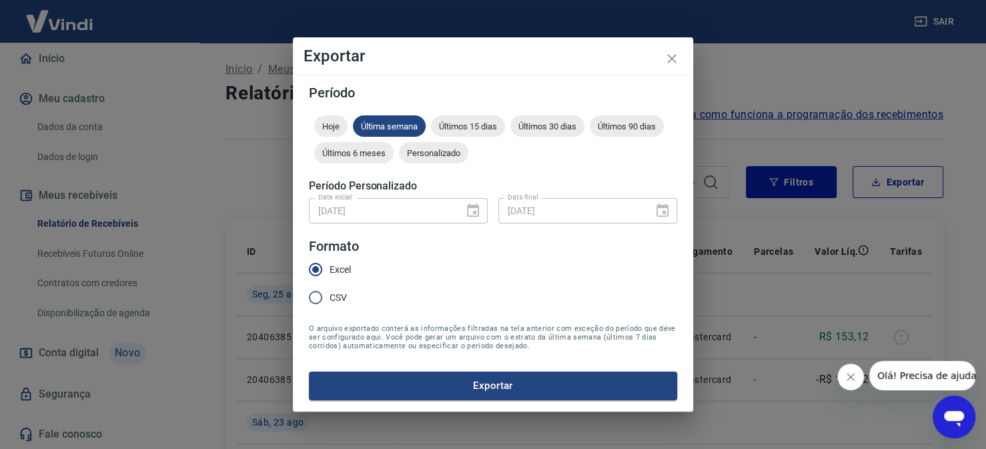
click at [662, 205] on div "31/01/2025 Data final" at bounding box center [587, 210] width 179 height 25
click at [420, 149] on span "Personalizado" at bounding box center [433, 153] width 69 height 10
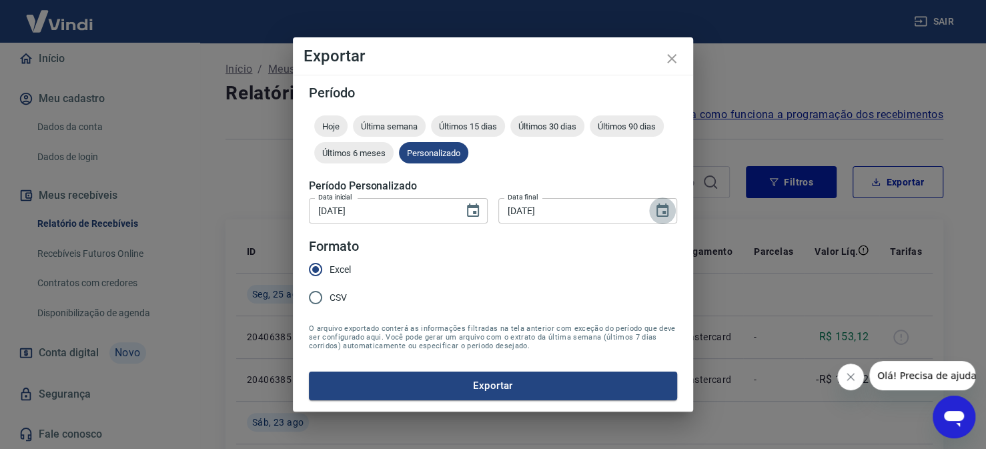
click at [663, 209] on icon "Choose date, selected date is 31 de jan de 2025" at bounding box center [662, 211] width 16 height 16
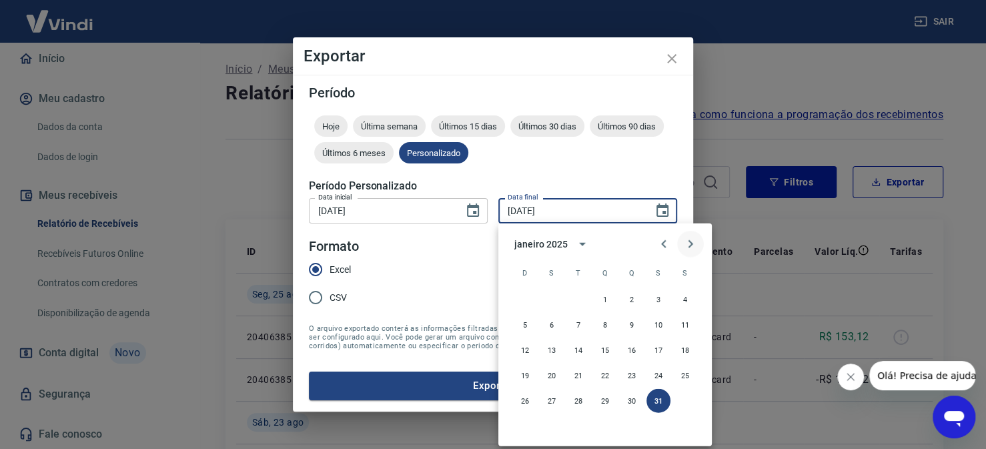
click at [684, 247] on icon "Next month" at bounding box center [690, 244] width 16 height 16
click at [684, 246] on icon "Next month" at bounding box center [690, 244] width 16 height 16
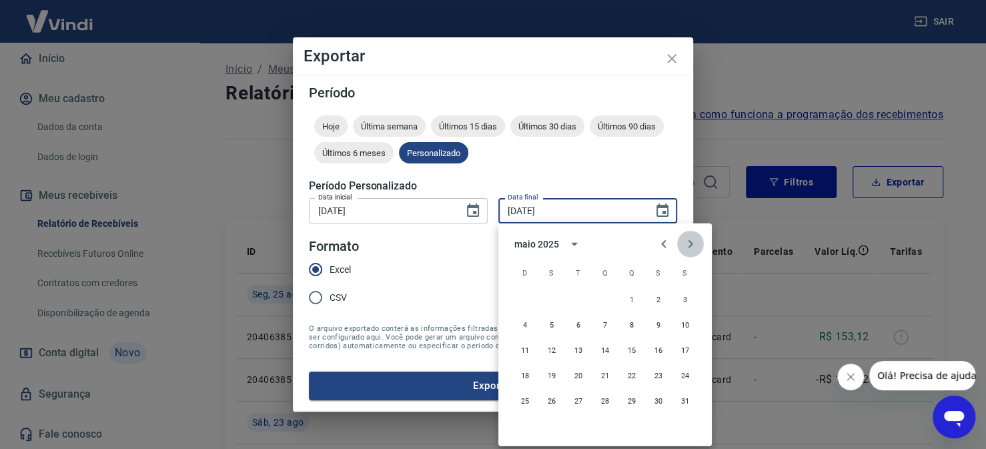
click at [684, 246] on icon "Next month" at bounding box center [690, 244] width 16 height 16
click at [572, 397] on button "26" at bounding box center [578, 401] width 24 height 24
type input "[DATE]"
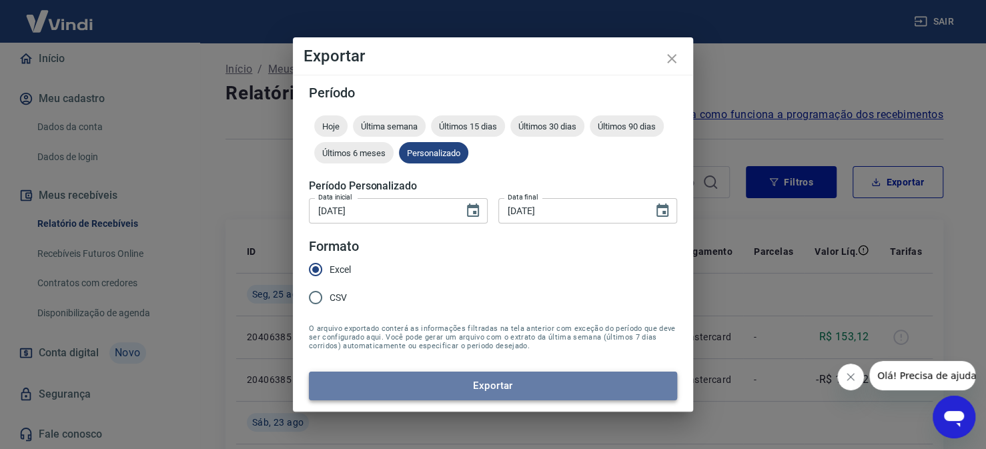
click at [486, 375] on button "Exportar" at bounding box center [493, 386] width 368 height 28
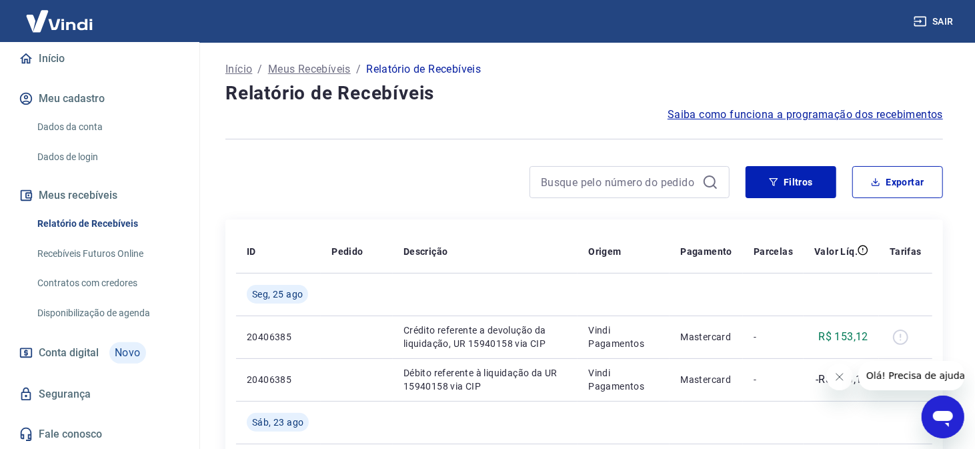
click at [107, 228] on link "Relatório de Recebíveis" at bounding box center [107, 223] width 151 height 27
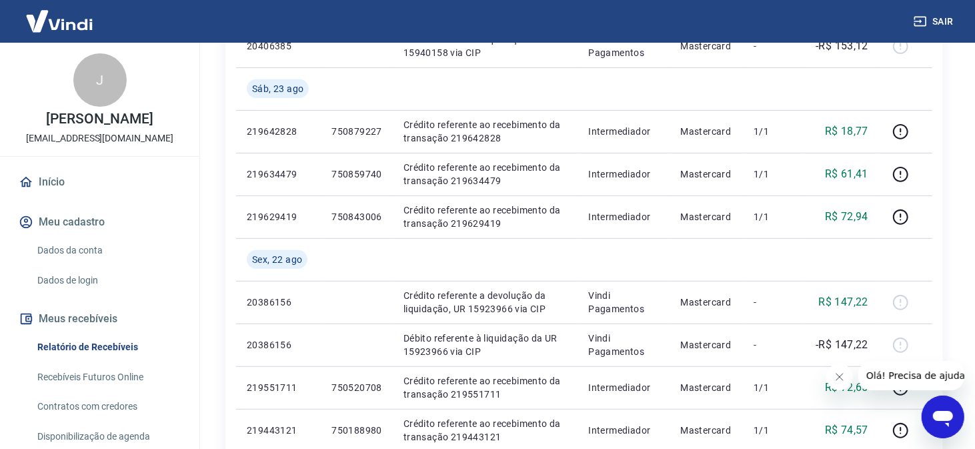
scroll to position [67, 0]
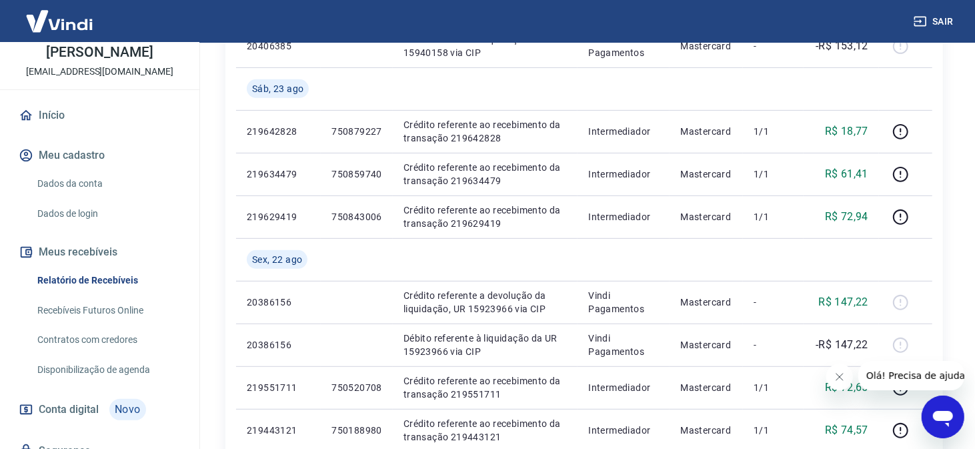
click at [126, 294] on link "Relatório de Recebíveis" at bounding box center [107, 280] width 151 height 27
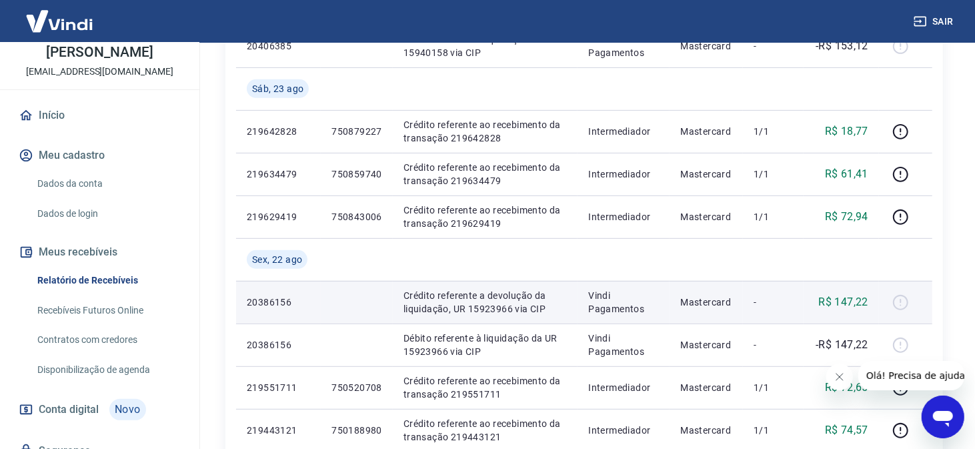
scroll to position [0, 0]
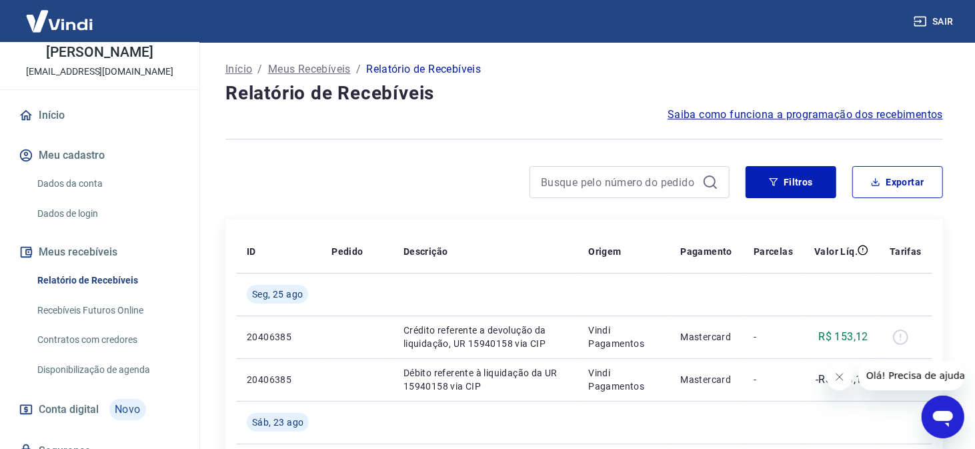
click at [849, 113] on span "Saiba como funciona a programação dos recebimentos" at bounding box center [806, 115] width 276 height 16
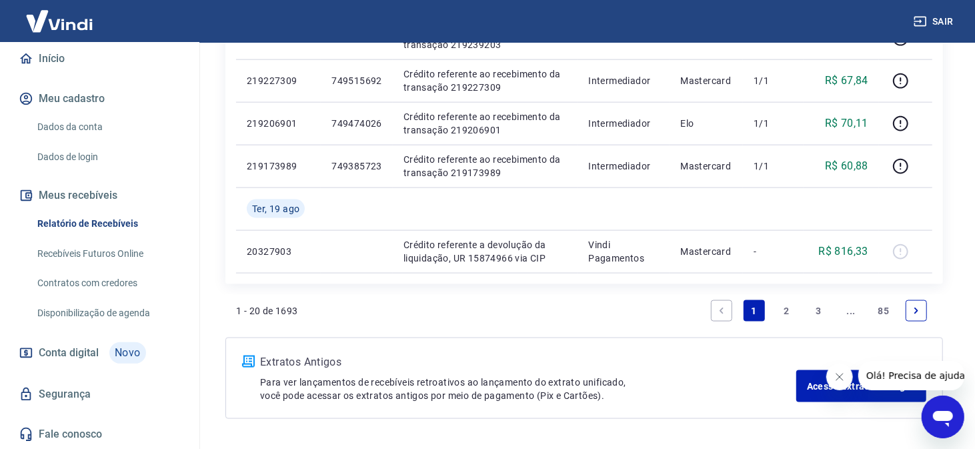
scroll to position [1109, 0]
